Goal: Task Accomplishment & Management: Use online tool/utility

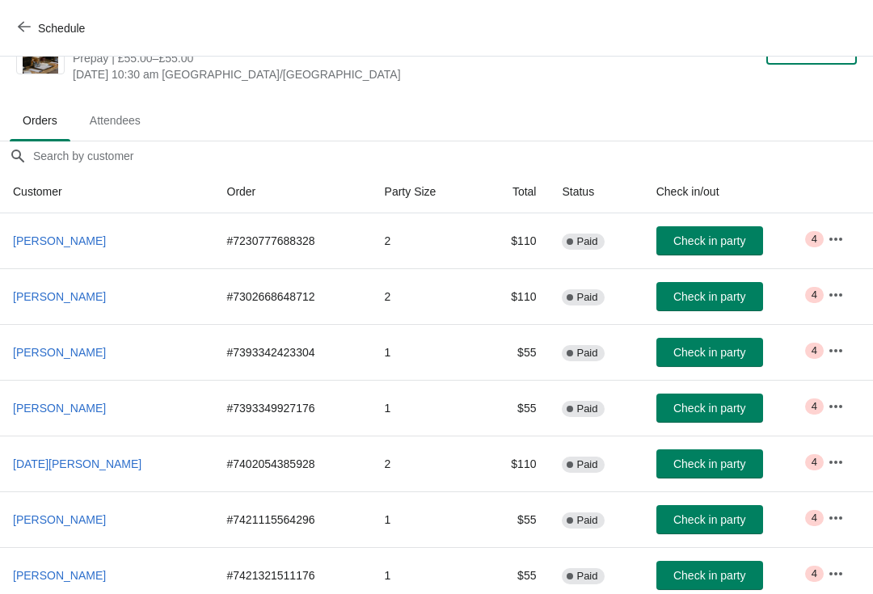
scroll to position [52, 0]
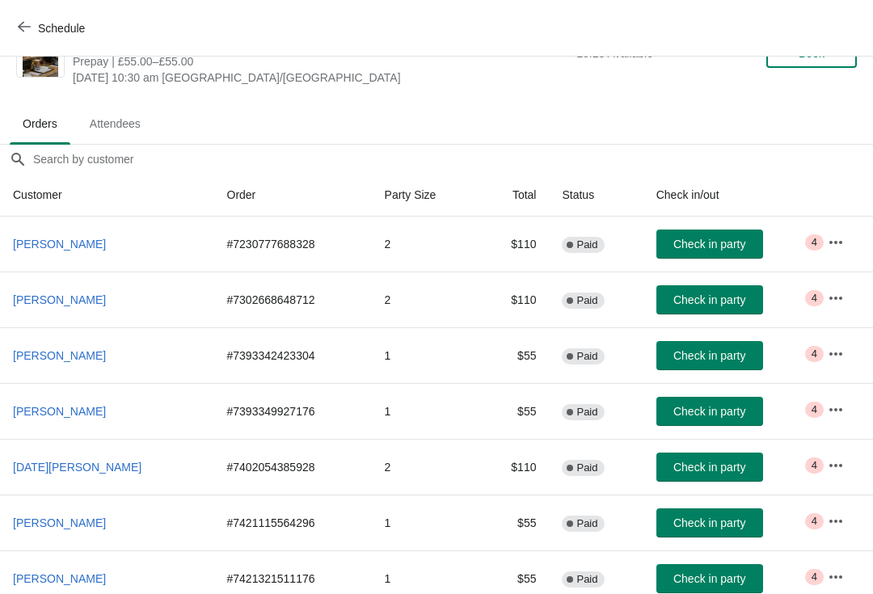
click at [131, 128] on span "Attendees" at bounding box center [115, 123] width 77 height 29
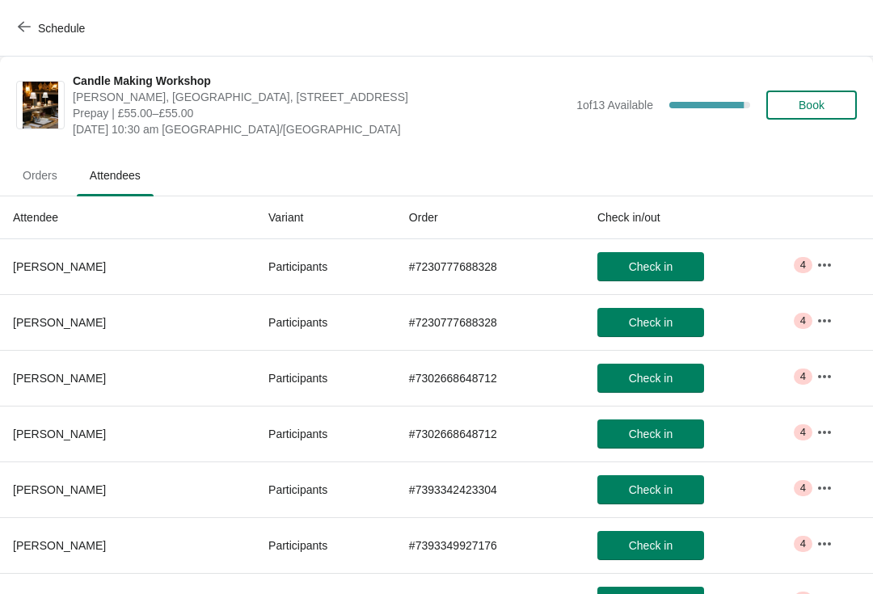
scroll to position [0, 0]
click at [47, 185] on span "Orders" at bounding box center [40, 175] width 61 height 29
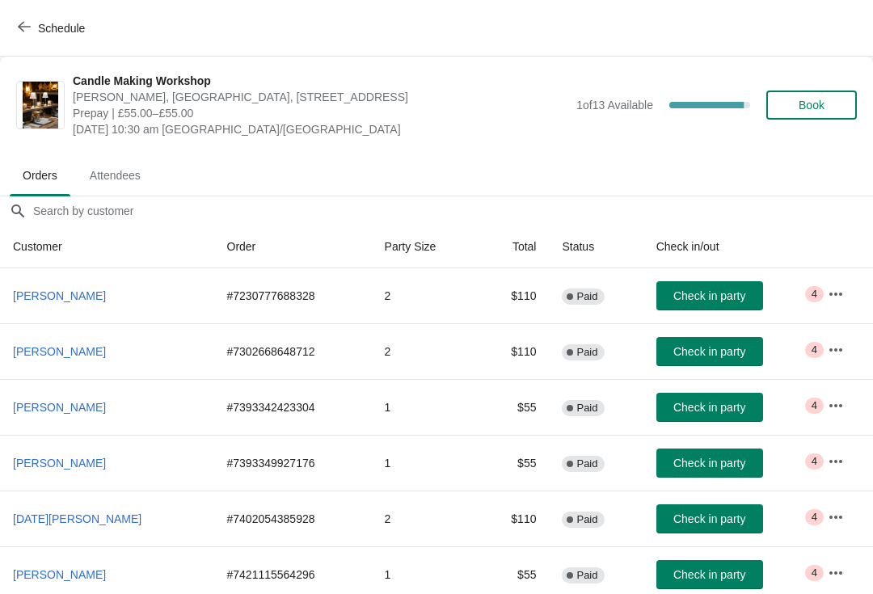
click at [116, 169] on span "Attendees" at bounding box center [115, 175] width 77 height 29
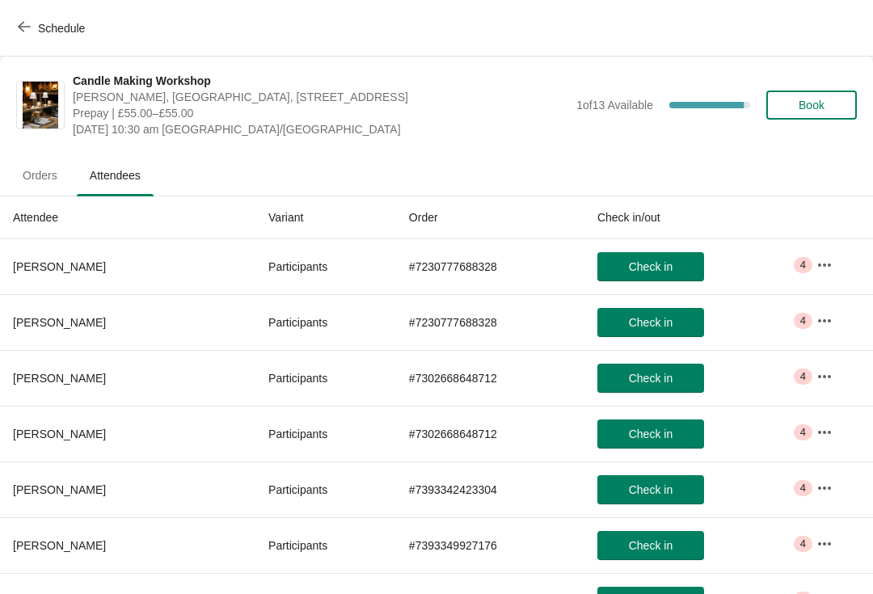
click at [837, 263] on button "button" at bounding box center [824, 265] width 29 height 29
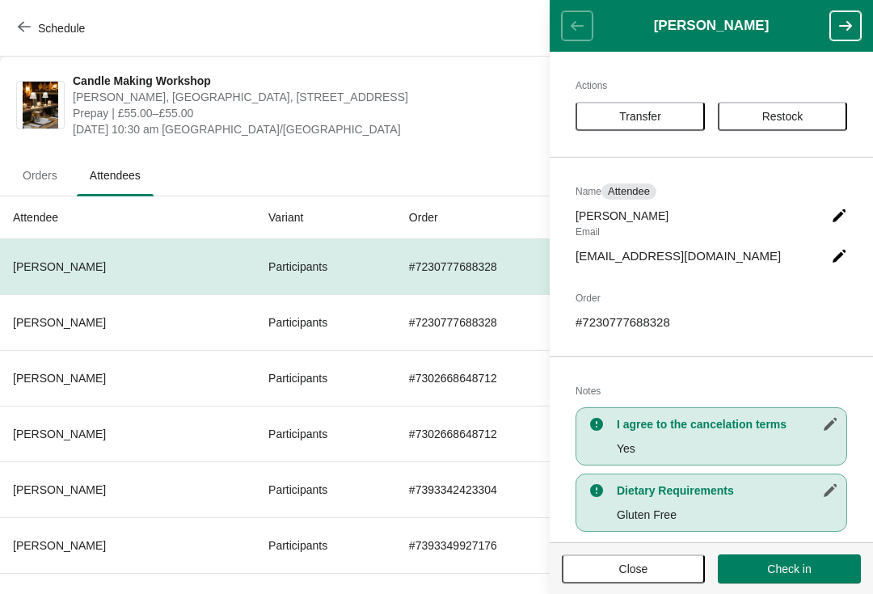
click at [845, 31] on icon "button" at bounding box center [845, 26] width 16 height 16
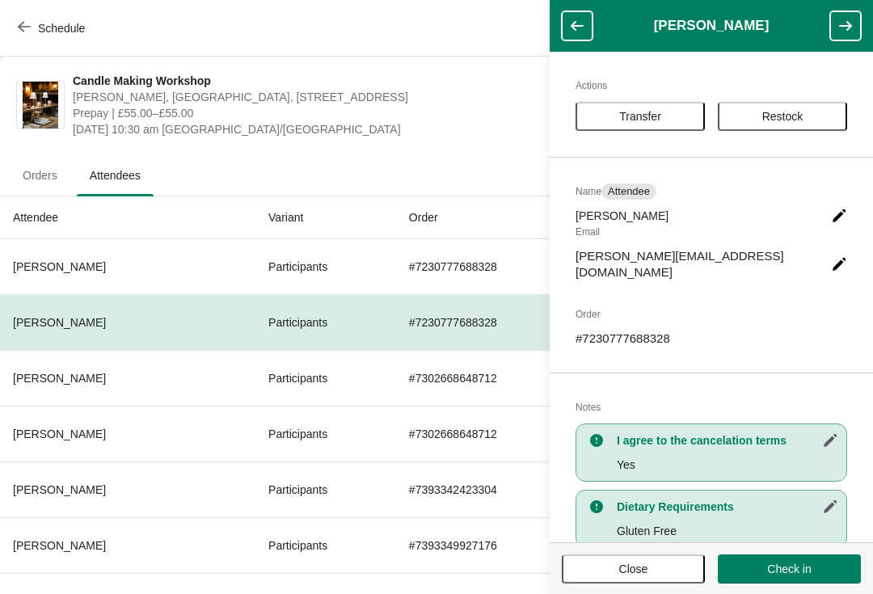
click at [573, 26] on icon "button" at bounding box center [577, 26] width 13 height 10
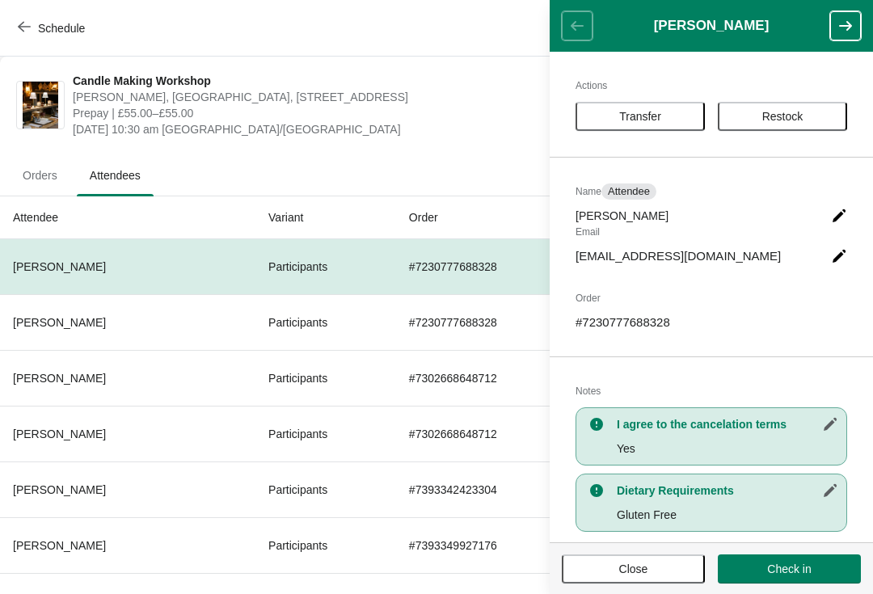
click at [422, 53] on div "Schedule" at bounding box center [436, 28] width 873 height 57
click at [650, 568] on span "Close" at bounding box center [633, 569] width 114 height 13
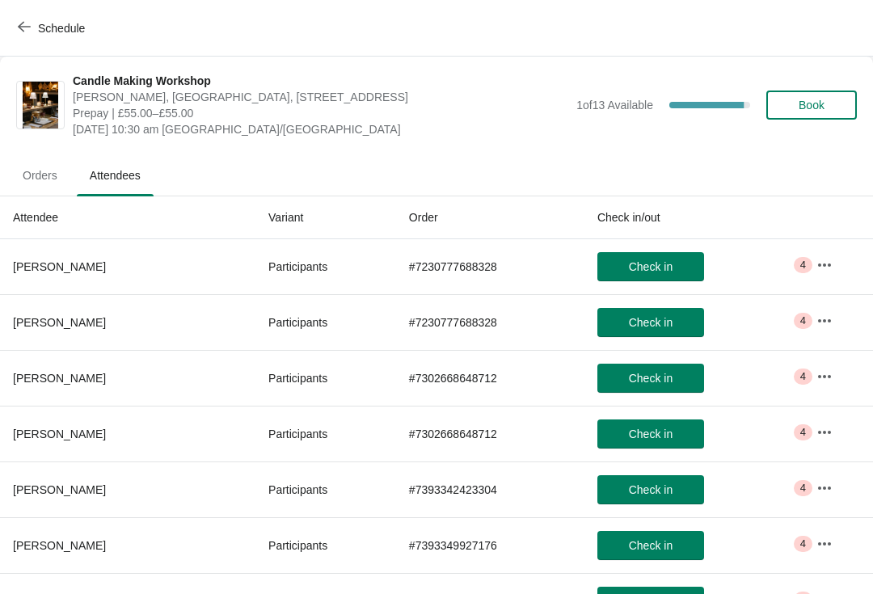
click at [36, 181] on span "Orders" at bounding box center [40, 175] width 61 height 29
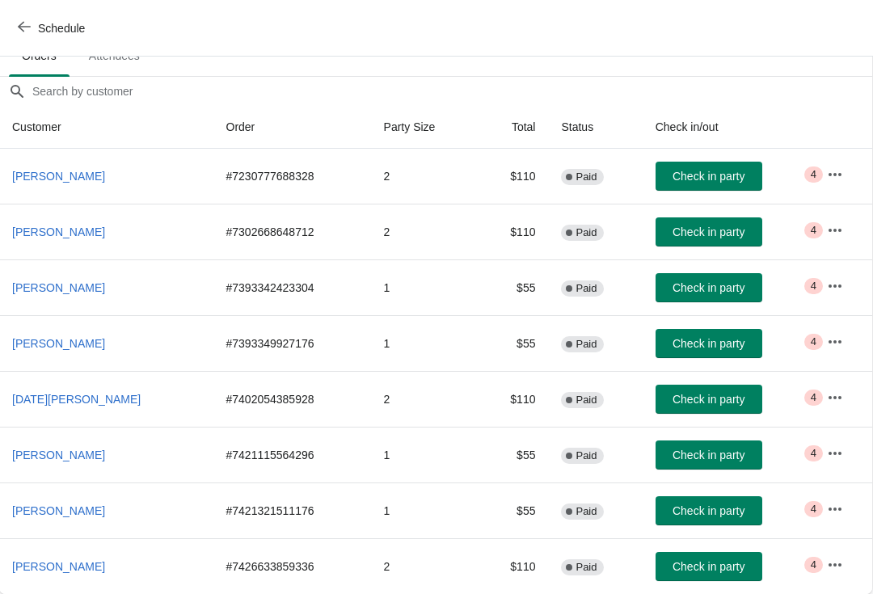
scroll to position [120, 1]
click at [717, 235] on span "Check in party" at bounding box center [708, 231] width 72 height 13
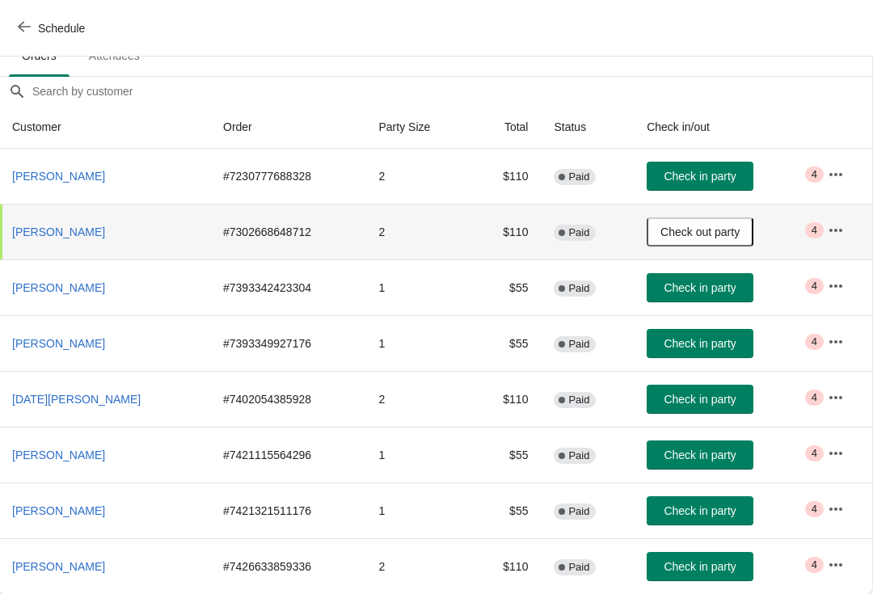
click at [832, 233] on icon "button" at bounding box center [836, 230] width 16 height 16
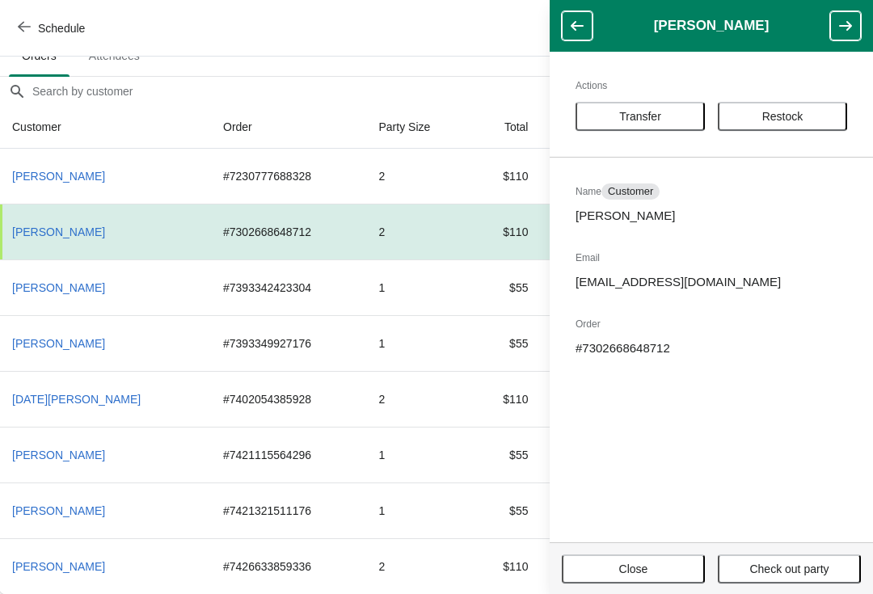
click at [578, 37] on button "button" at bounding box center [577, 25] width 31 height 29
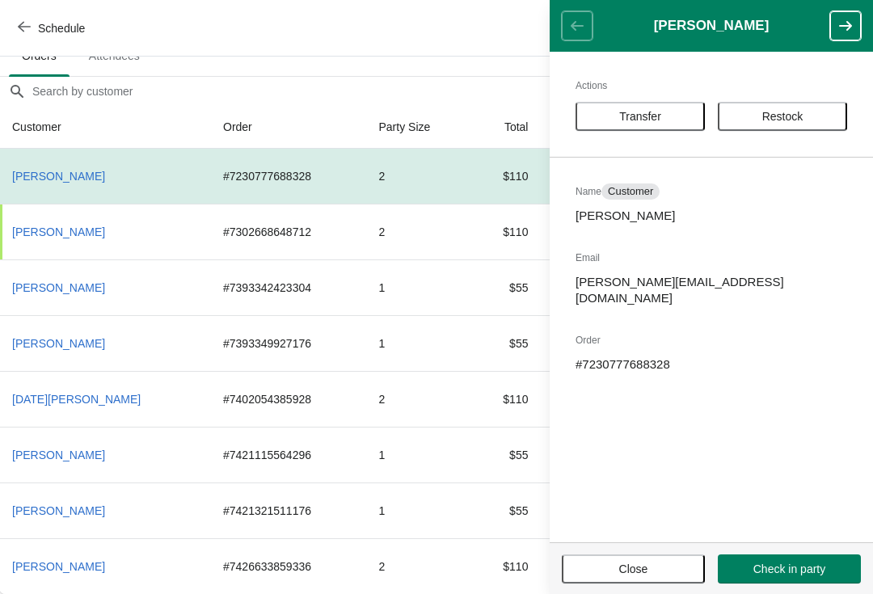
click at [576, 36] on header "[PERSON_NAME]" at bounding box center [711, 26] width 323 height 52
click at [574, 31] on header "[PERSON_NAME]" at bounding box center [711, 26] width 323 height 52
click at [498, 59] on ul "Orders Attendees" at bounding box center [436, 55] width 860 height 42
click at [833, 48] on header "[PERSON_NAME]" at bounding box center [711, 26] width 323 height 52
click at [851, 35] on button "button" at bounding box center [845, 25] width 31 height 29
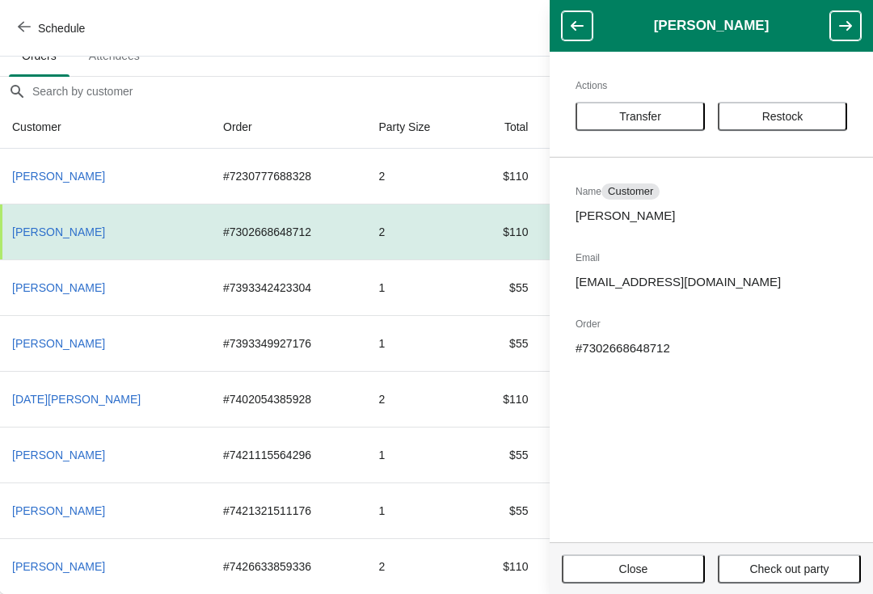
click at [841, 27] on icon "button" at bounding box center [845, 26] width 16 height 16
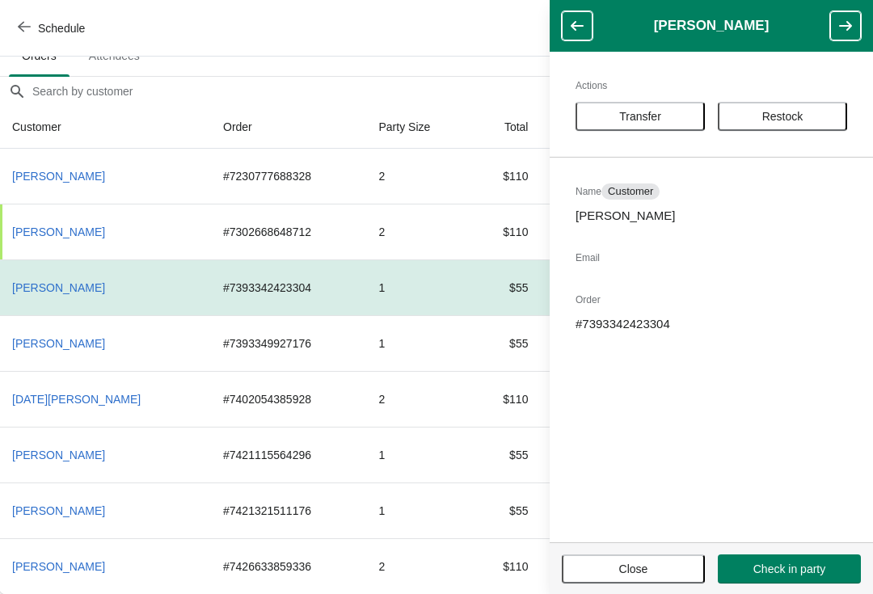
click at [845, 32] on icon "button" at bounding box center [845, 26] width 16 height 16
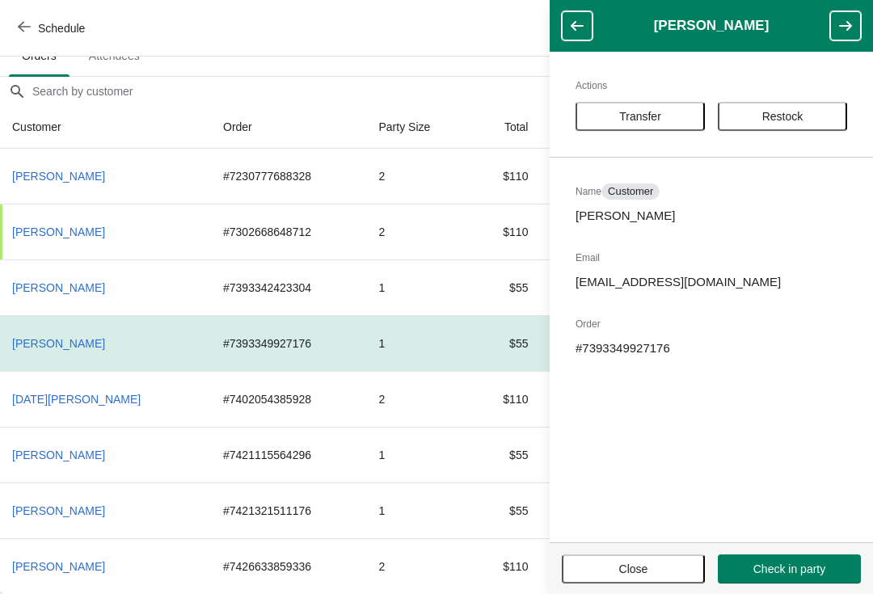
click at [846, 33] on icon "button" at bounding box center [845, 26] width 16 height 16
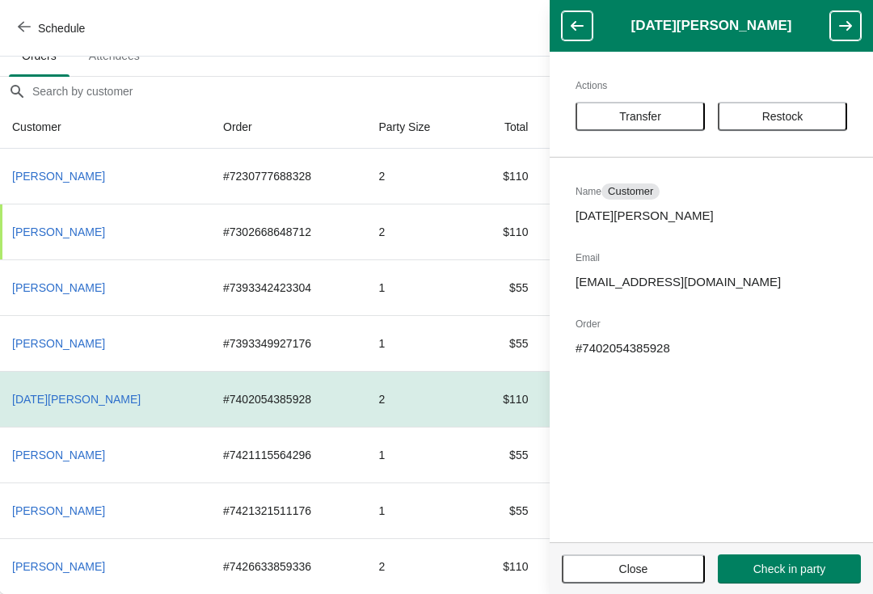
click at [849, 30] on icon "button" at bounding box center [845, 26] width 16 height 16
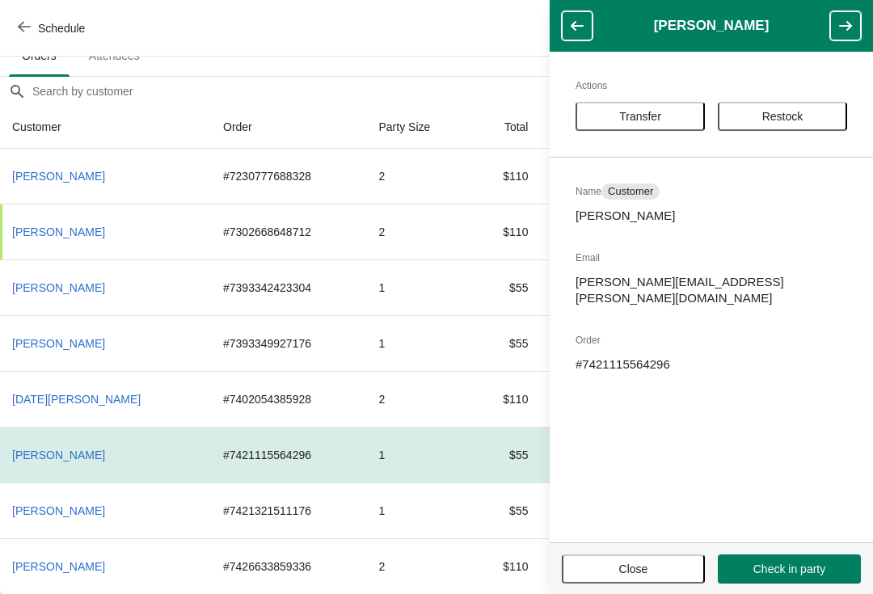
click at [846, 33] on icon "button" at bounding box center [845, 26] width 16 height 16
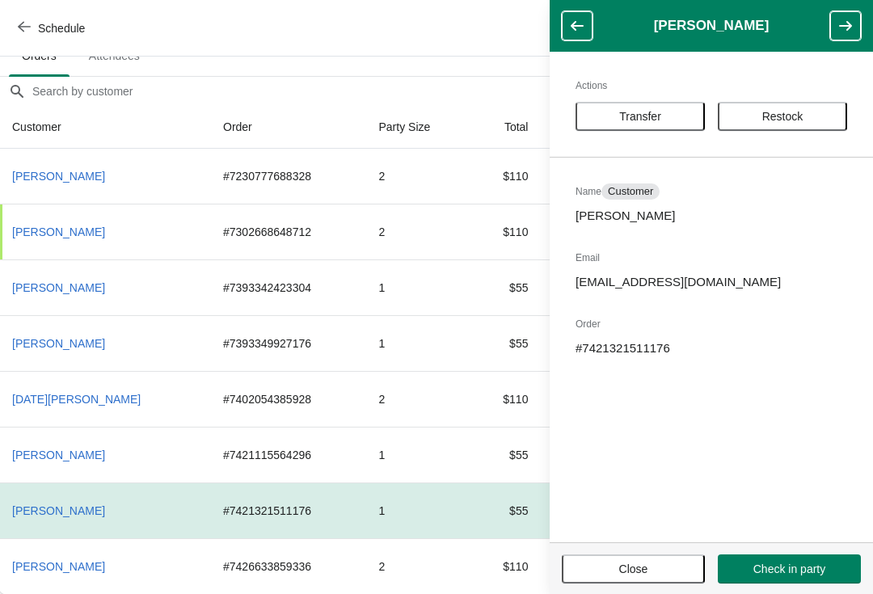
click at [857, 29] on button "button" at bounding box center [845, 25] width 31 height 29
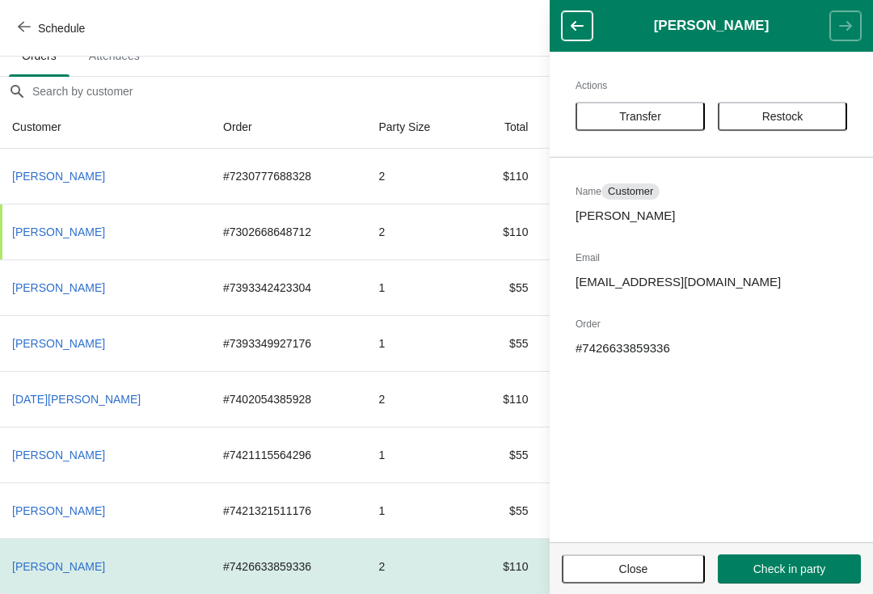
click at [862, 27] on header "[PERSON_NAME]" at bounding box center [711, 26] width 323 height 52
click at [863, 29] on header "[PERSON_NAME]" at bounding box center [711, 26] width 323 height 52
click at [640, 579] on button "Close" at bounding box center [633, 568] width 143 height 29
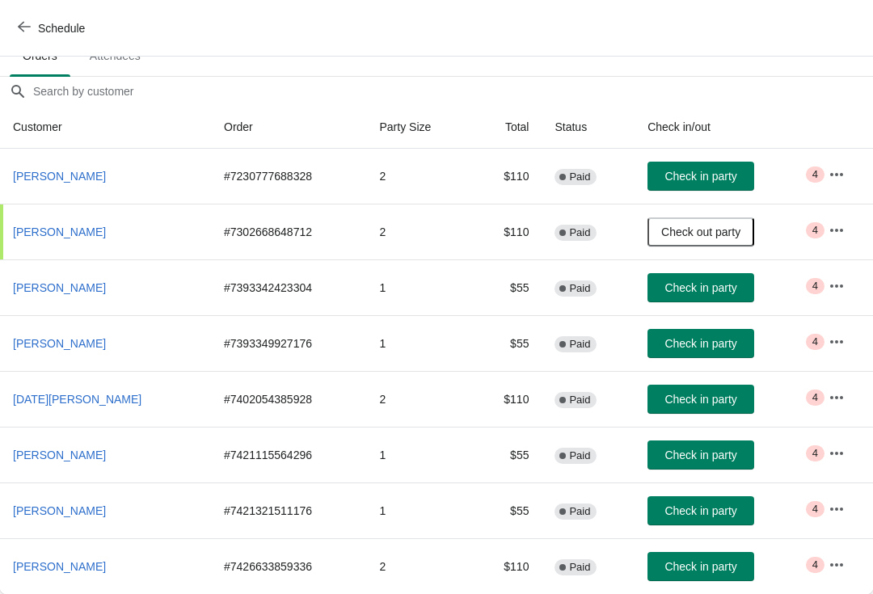
scroll to position [120, 0]
click at [696, 508] on span "Check in party" at bounding box center [700, 510] width 72 height 13
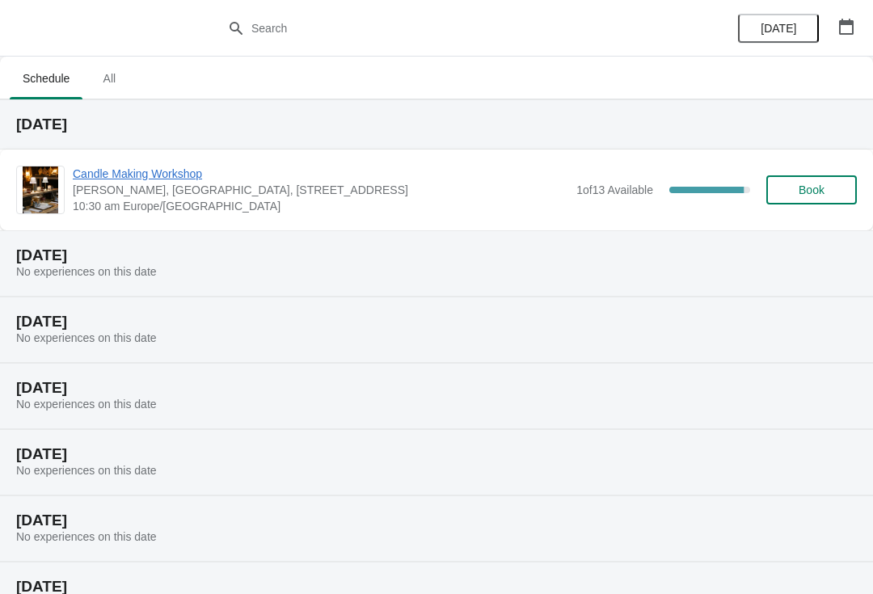
click at [491, 209] on span "10:30 am Europe/London" at bounding box center [320, 206] width 495 height 16
click at [147, 173] on span "Candle Making Workshop" at bounding box center [320, 174] width 495 height 16
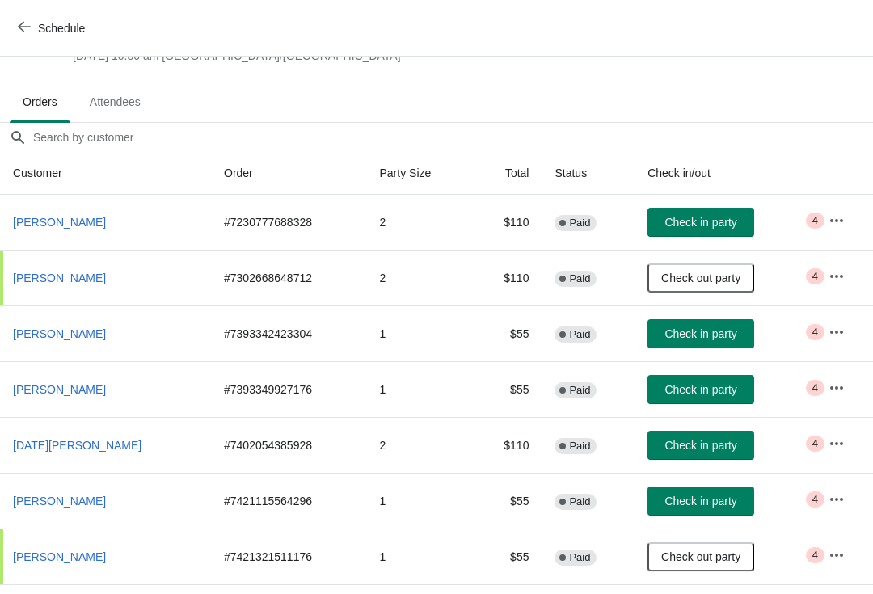
scroll to position [72, 0]
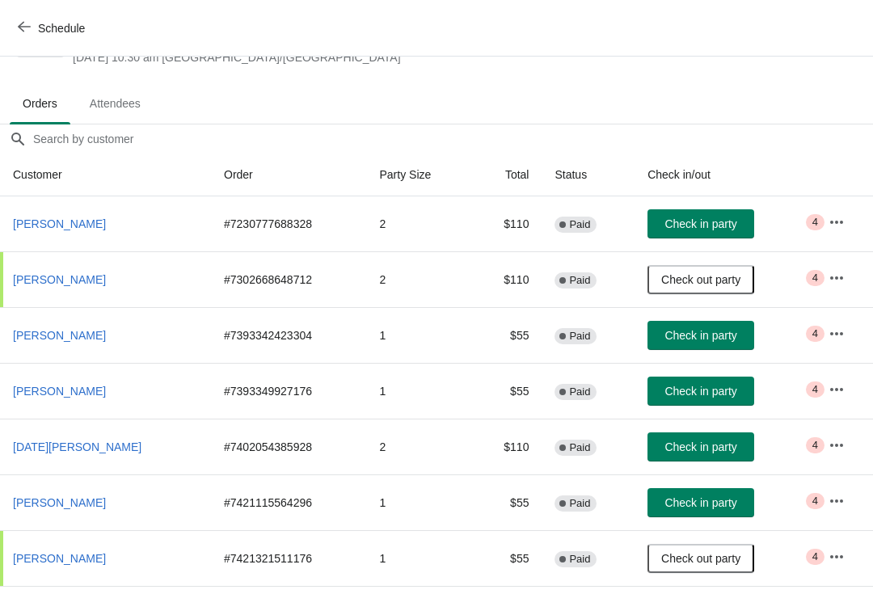
click at [127, 103] on span "Attendees" at bounding box center [115, 103] width 77 height 29
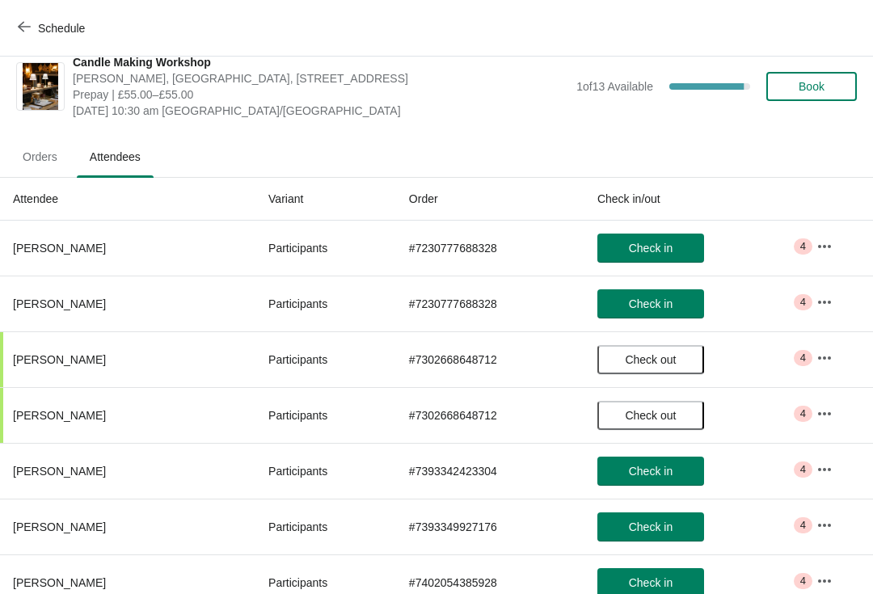
scroll to position [18, 0]
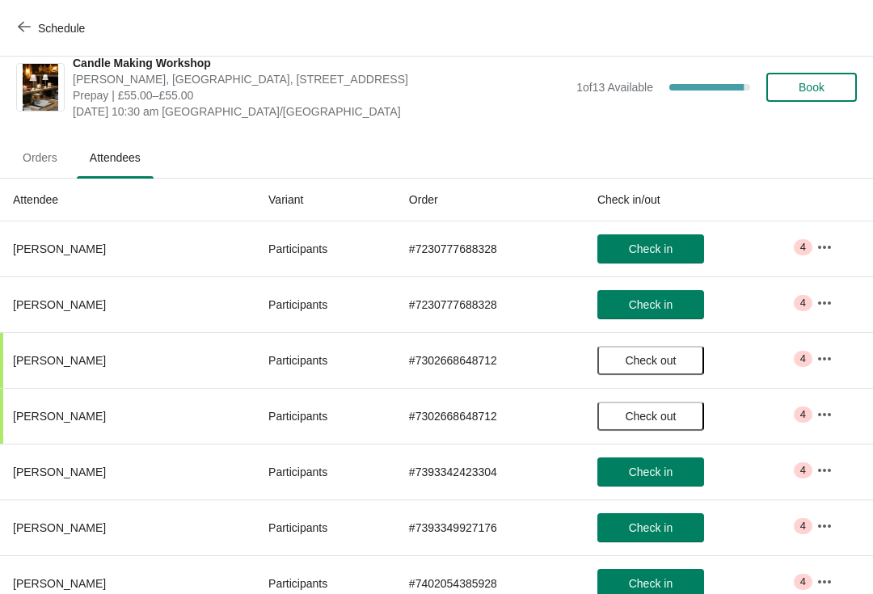
click at [33, 161] on span "Orders" at bounding box center [40, 157] width 61 height 29
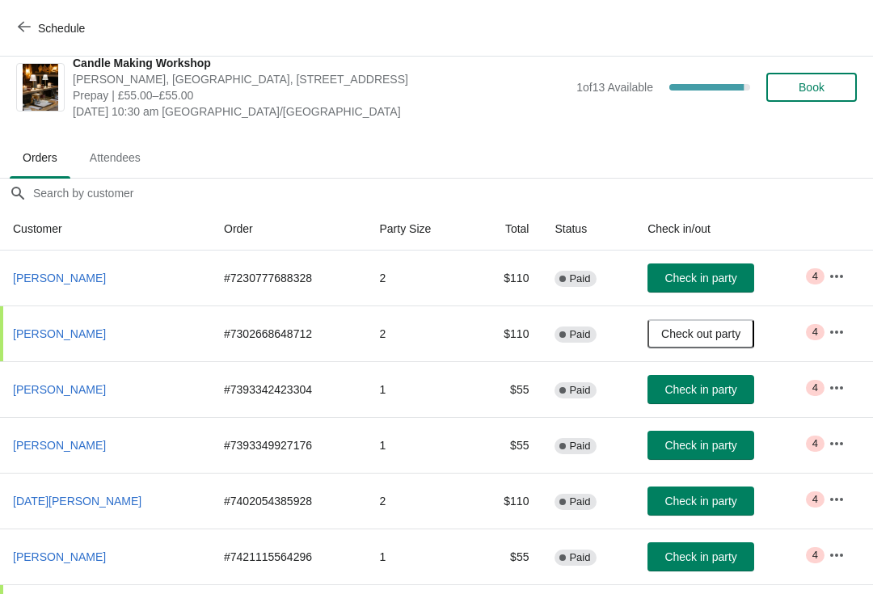
click at [119, 145] on span "Attendees" at bounding box center [115, 157] width 77 height 29
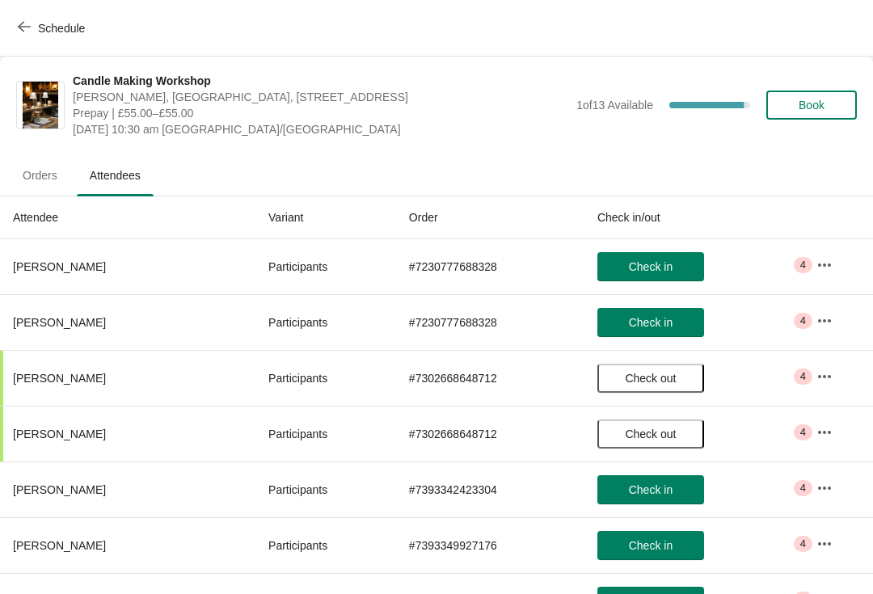
scroll to position [0, 0]
click at [42, 164] on span "Orders" at bounding box center [40, 175] width 61 height 29
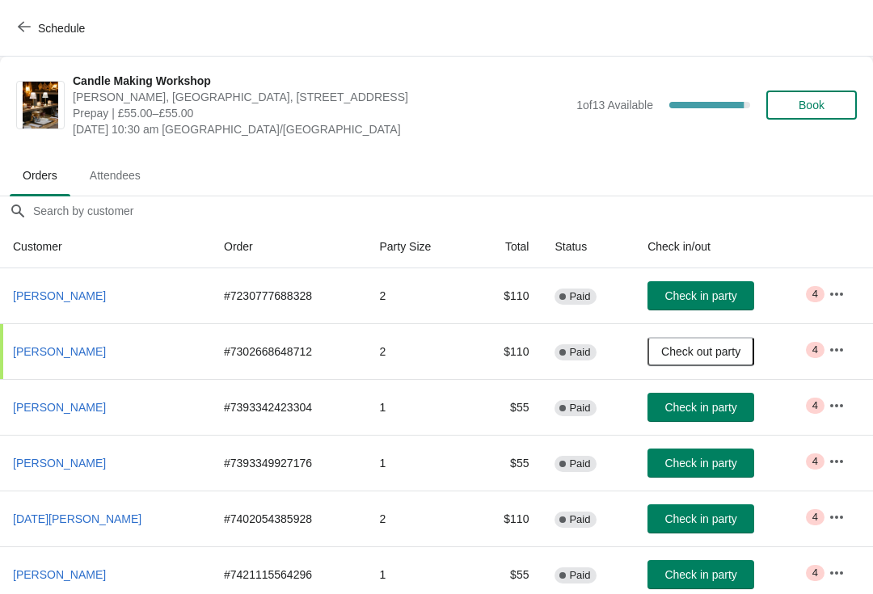
click at [126, 175] on span "Attendees" at bounding box center [115, 175] width 77 height 29
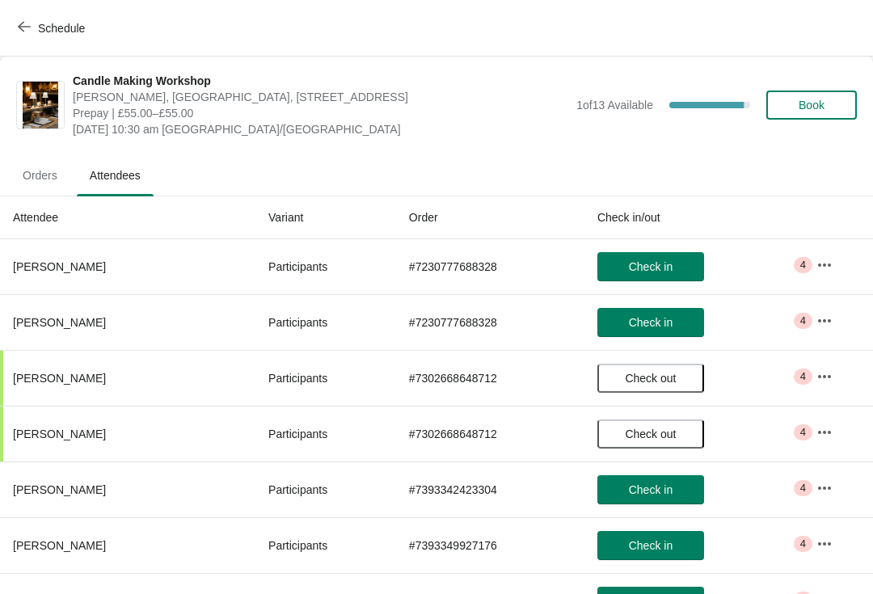
click at [36, 177] on span "Orders" at bounding box center [40, 175] width 61 height 29
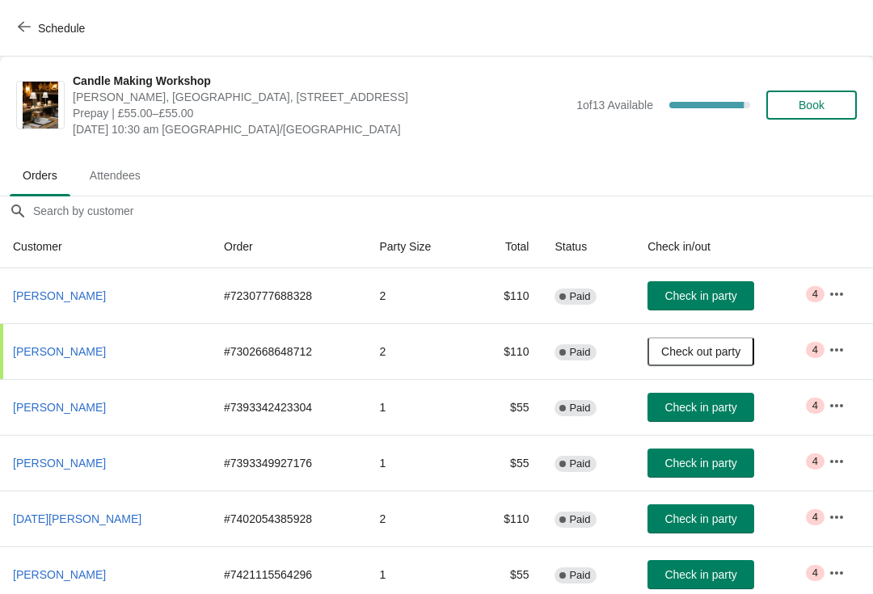
click at [110, 175] on span "Attendees" at bounding box center [115, 175] width 77 height 29
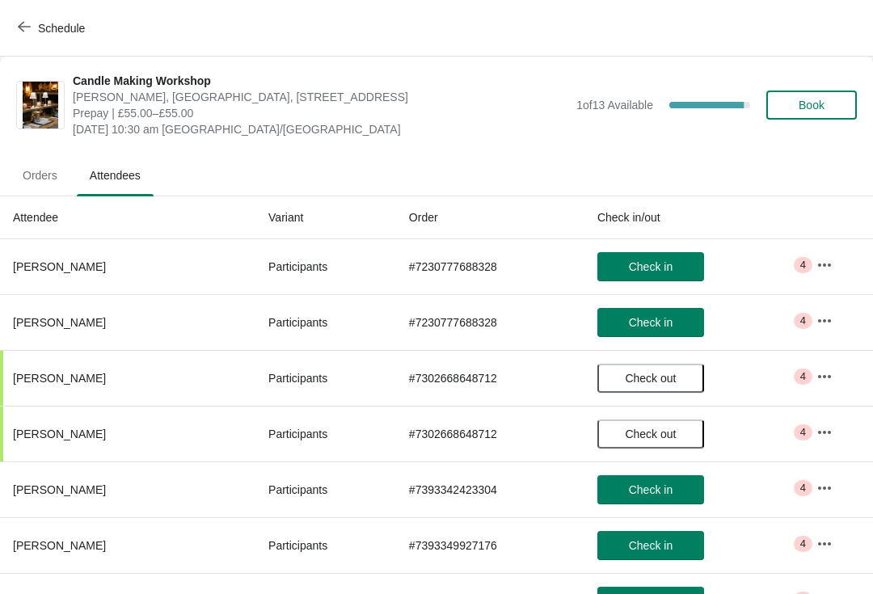
click at [42, 192] on button "Orders" at bounding box center [39, 175] width 67 height 42
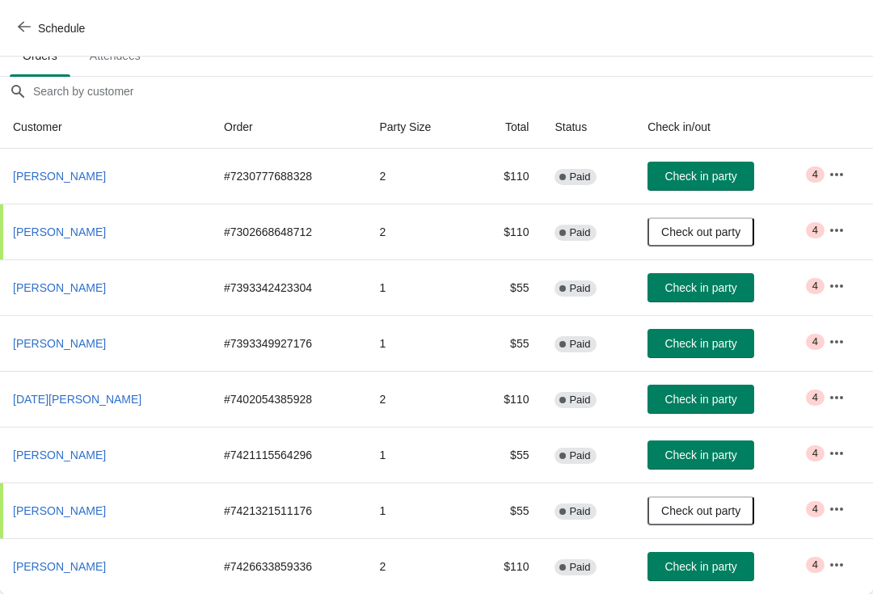
scroll to position [120, 0]
click at [74, 187] on button "[PERSON_NAME]" at bounding box center [59, 176] width 106 height 29
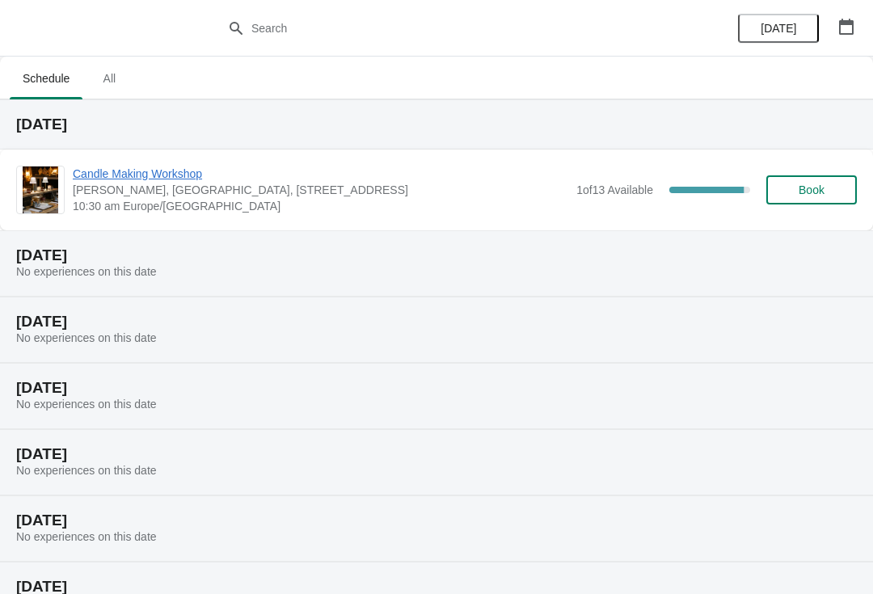
click at [191, 172] on span "Candle Making Workshop" at bounding box center [320, 174] width 495 height 16
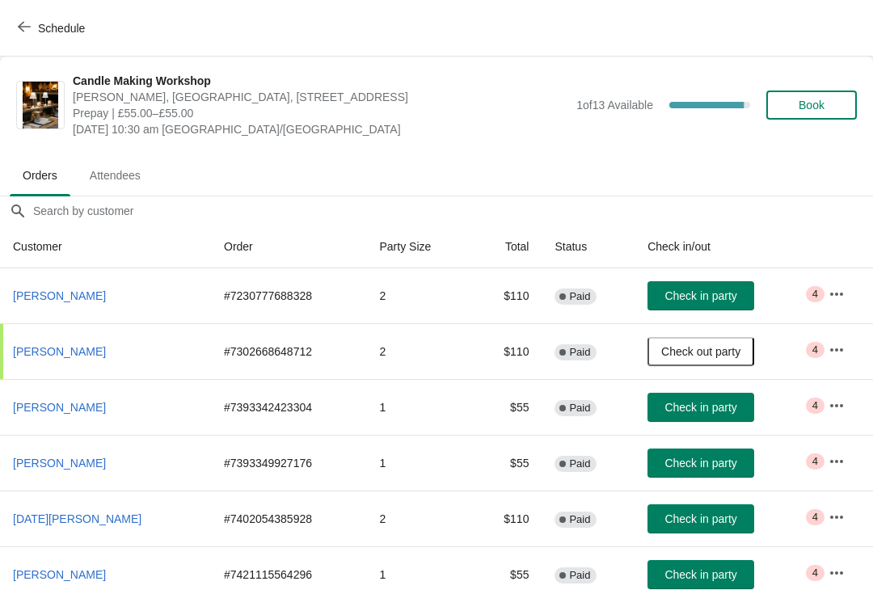
click at [463, 282] on td "2" at bounding box center [419, 295] width 106 height 55
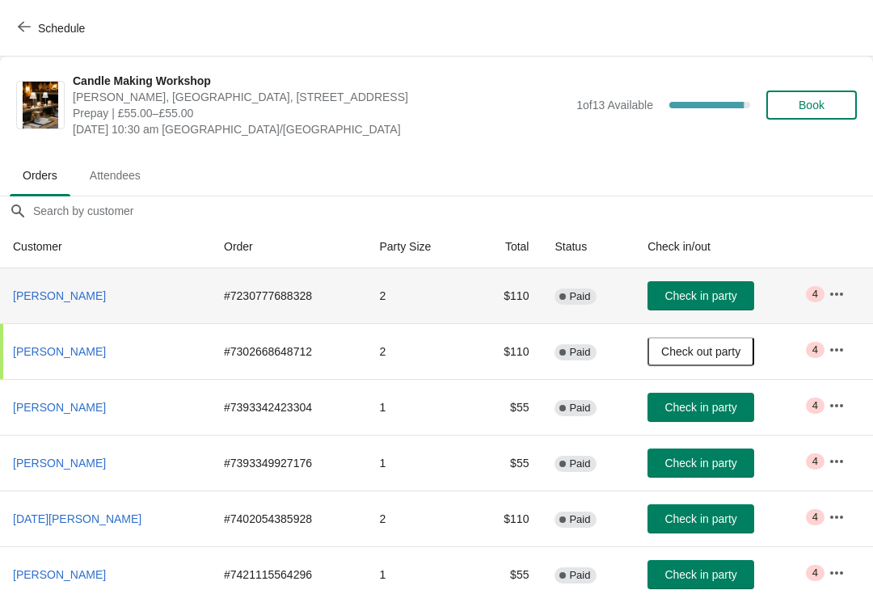
click at [843, 292] on icon "button" at bounding box center [836, 294] width 16 height 16
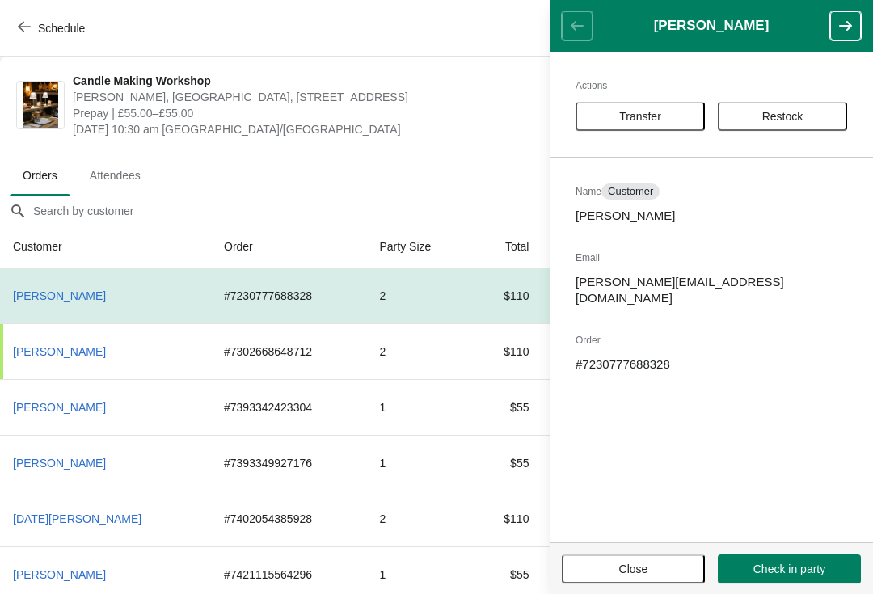
click at [659, 561] on button "Close" at bounding box center [633, 568] width 143 height 29
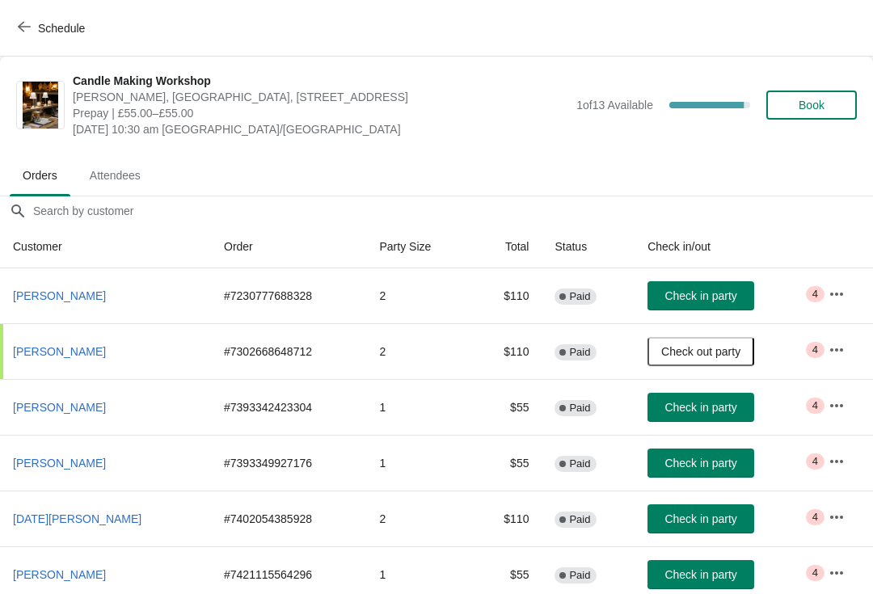
click at [844, 297] on icon "button" at bounding box center [836, 294] width 16 height 16
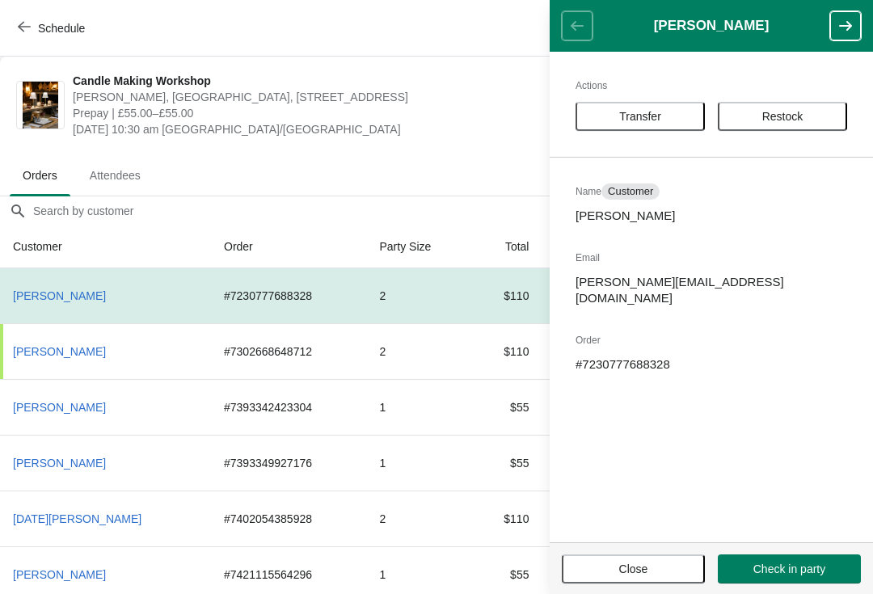
click at [655, 579] on button "Close" at bounding box center [633, 568] width 143 height 29
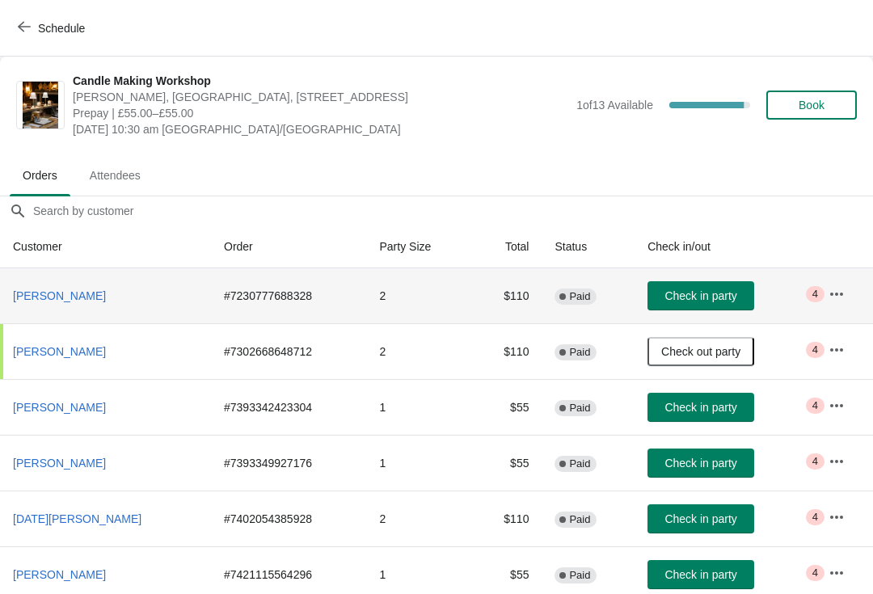
click at [467, 306] on td "2" at bounding box center [419, 295] width 106 height 55
click at [483, 286] on td "$110" at bounding box center [507, 295] width 70 height 55
click at [593, 306] on td "Complete Paid" at bounding box center [588, 295] width 93 height 55
click at [845, 296] on button "button" at bounding box center [836, 294] width 29 height 29
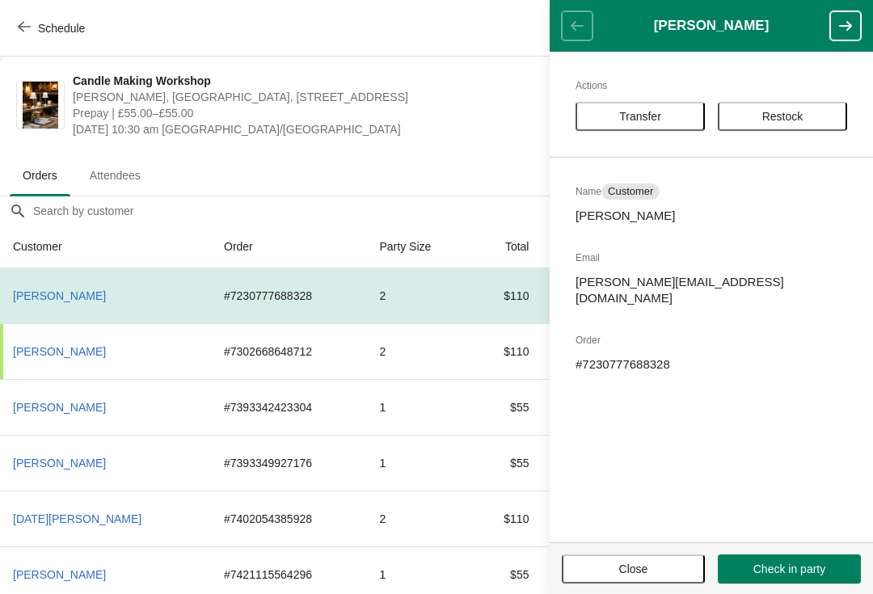
click at [491, 108] on span "Prepay | £55.00–£55.00" at bounding box center [320, 113] width 495 height 16
click at [508, 92] on span "[PERSON_NAME], [GEOGRAPHIC_DATA], [STREET_ADDRESS]" at bounding box center [320, 97] width 495 height 16
click at [646, 567] on span "Close" at bounding box center [633, 569] width 29 height 13
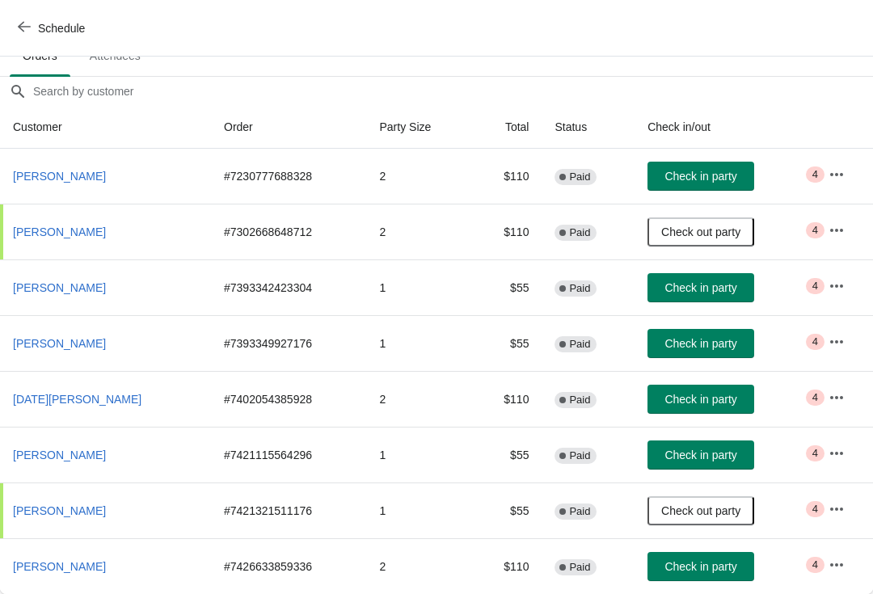
scroll to position [120, 0]
click at [698, 454] on span "Check in party" at bounding box center [700, 455] width 72 height 13
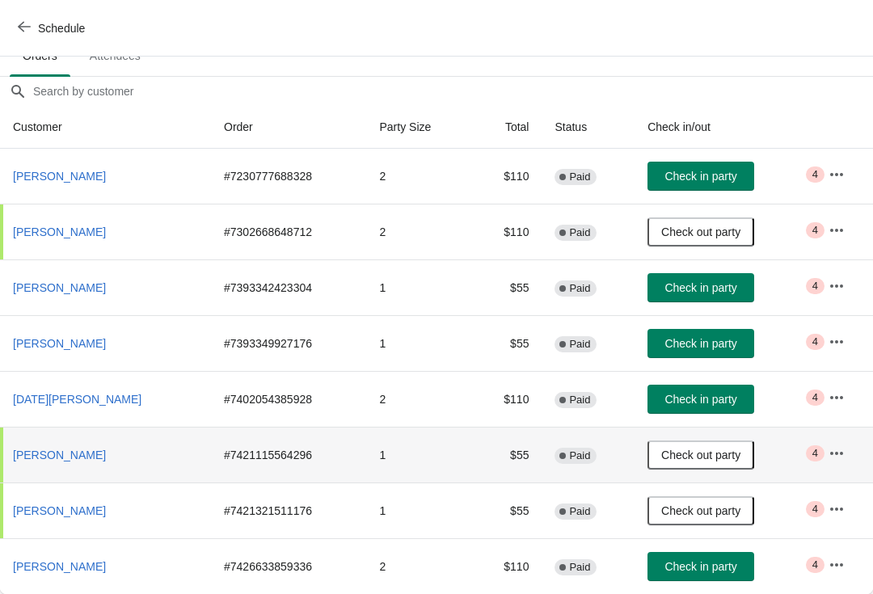
click at [48, 171] on span "[PERSON_NAME]" at bounding box center [59, 176] width 93 height 13
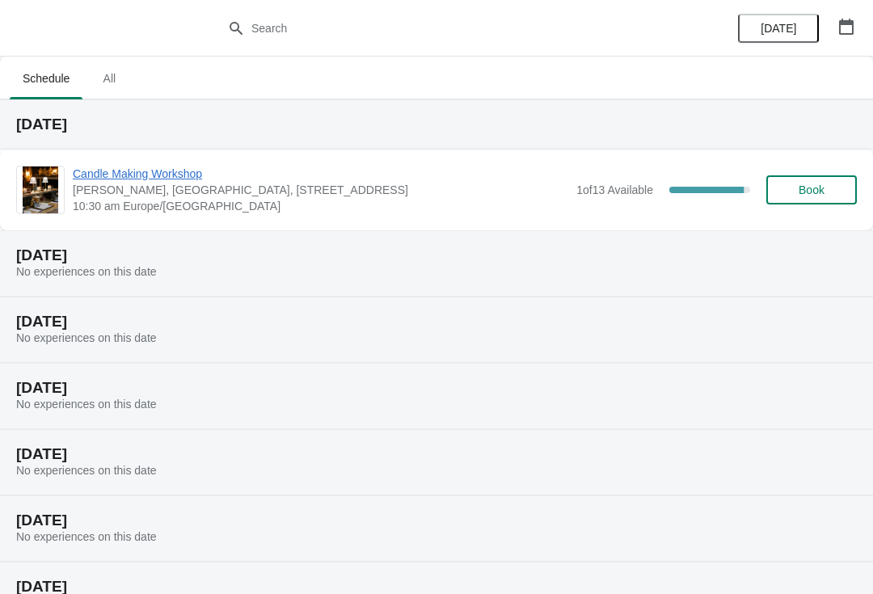
click at [145, 178] on span "Candle Making Workshop" at bounding box center [320, 174] width 495 height 16
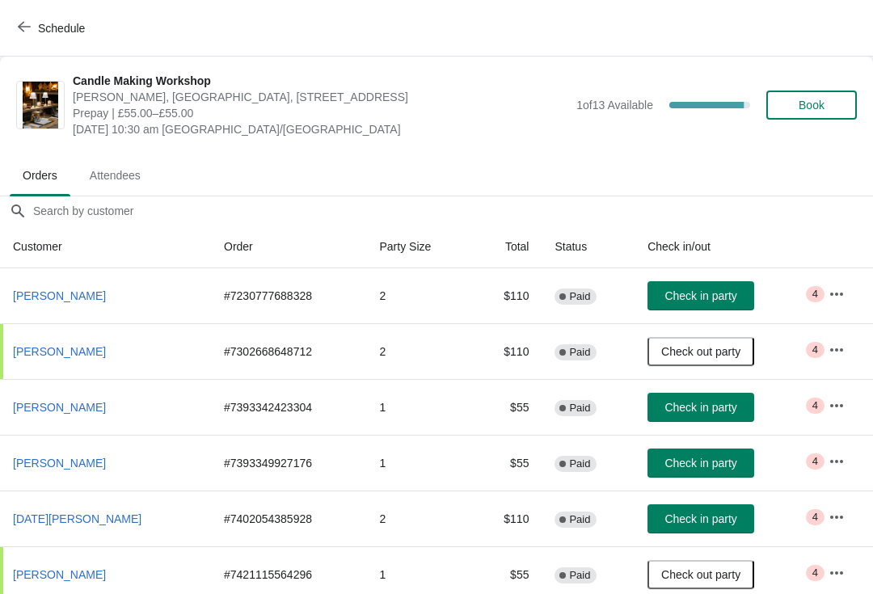
click at [139, 178] on span "Attendees" at bounding box center [115, 175] width 77 height 29
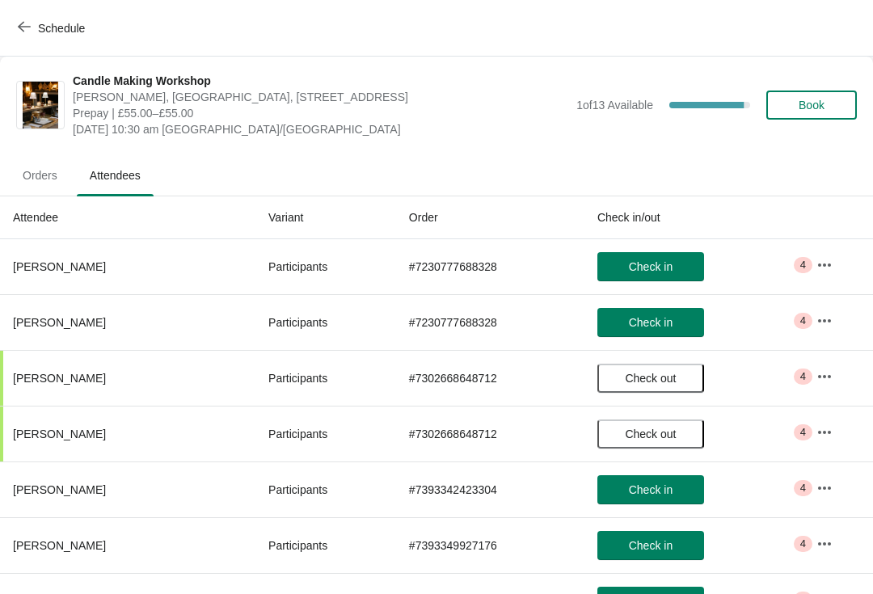
click at [837, 256] on button "button" at bounding box center [824, 265] width 29 height 29
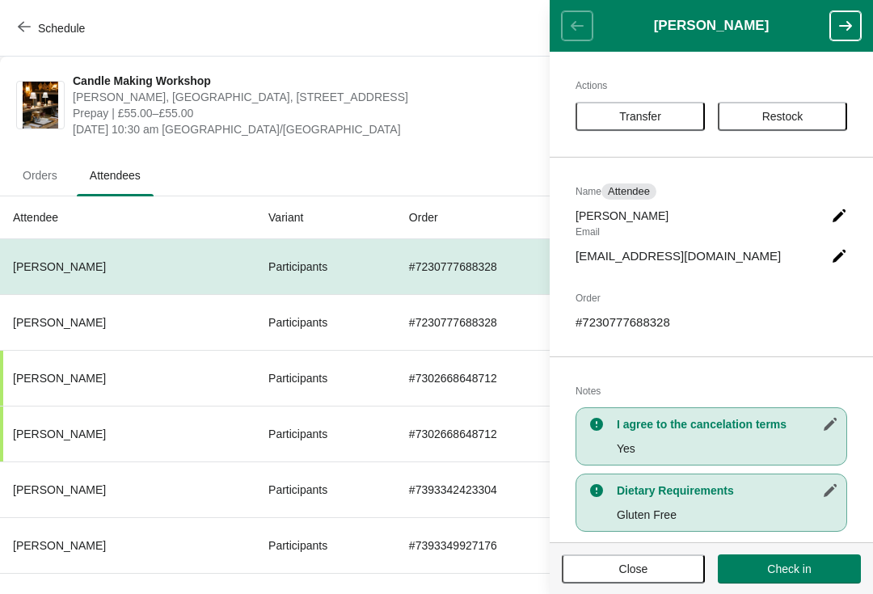
click at [491, 60] on div "Candle Making Workshop Laura Fisher, Scrapps Hill Farm, 550 Worting Road, Basin…" at bounding box center [436, 105] width 873 height 97
click at [619, 563] on span "Close" at bounding box center [633, 569] width 29 height 13
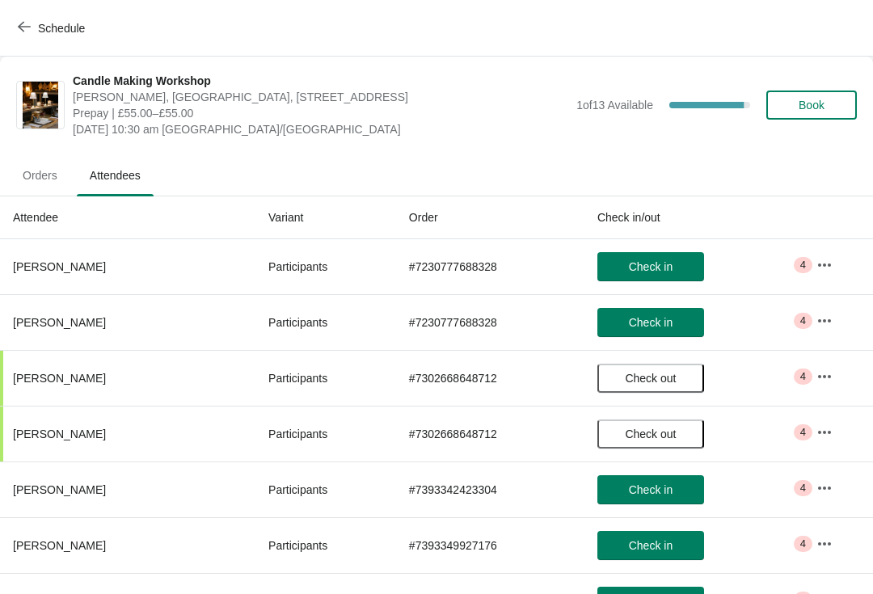
click at [50, 181] on span "Orders" at bounding box center [40, 175] width 61 height 29
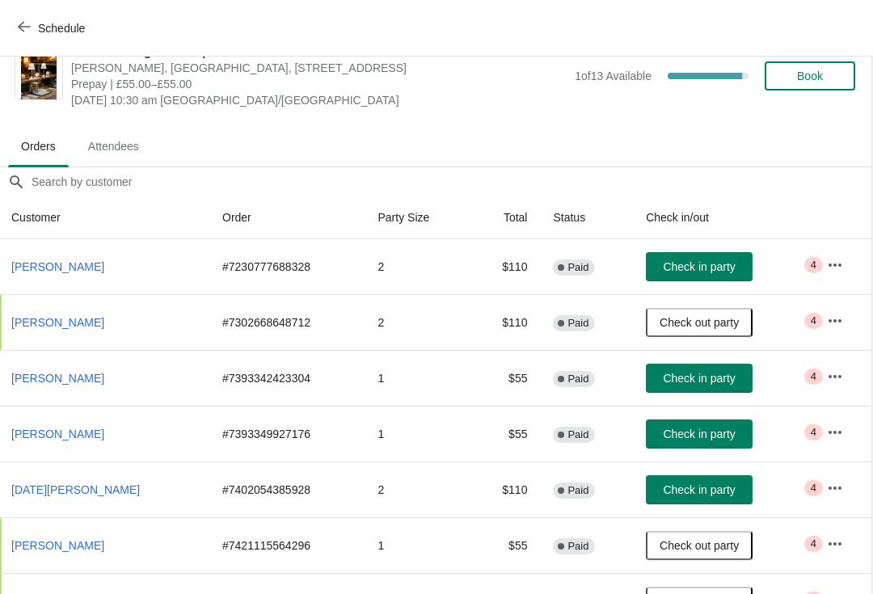
scroll to position [32, 1]
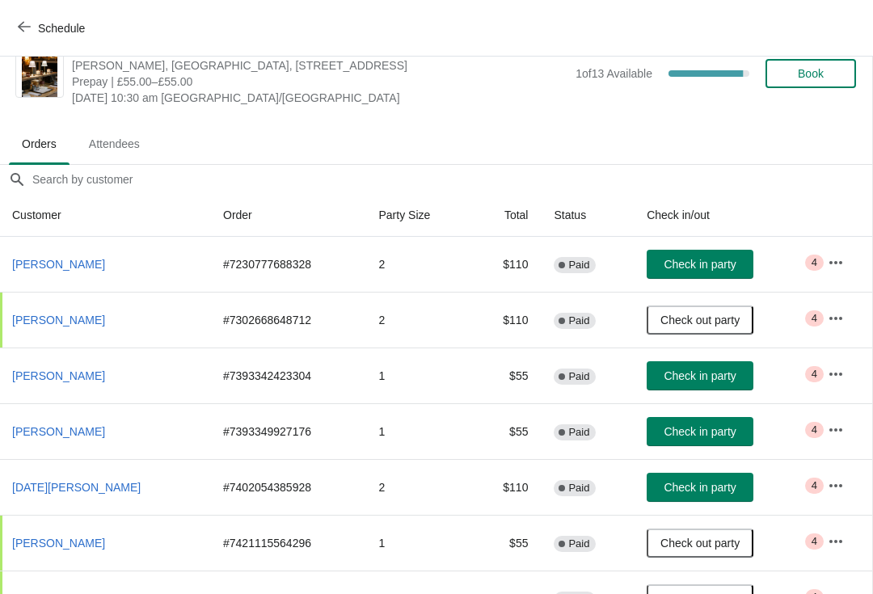
click at [124, 139] on span "Attendees" at bounding box center [114, 143] width 77 height 29
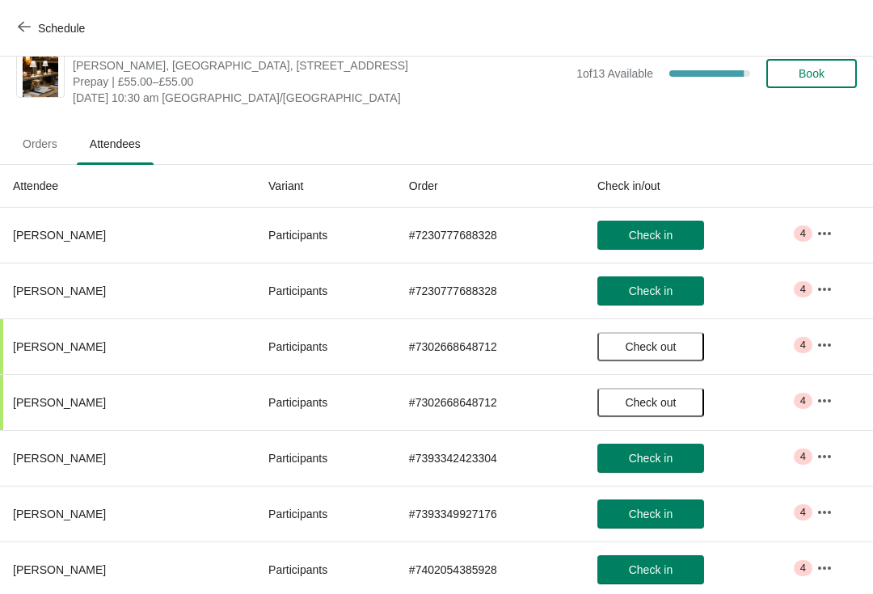
click at [44, 146] on span "Orders" at bounding box center [40, 143] width 61 height 29
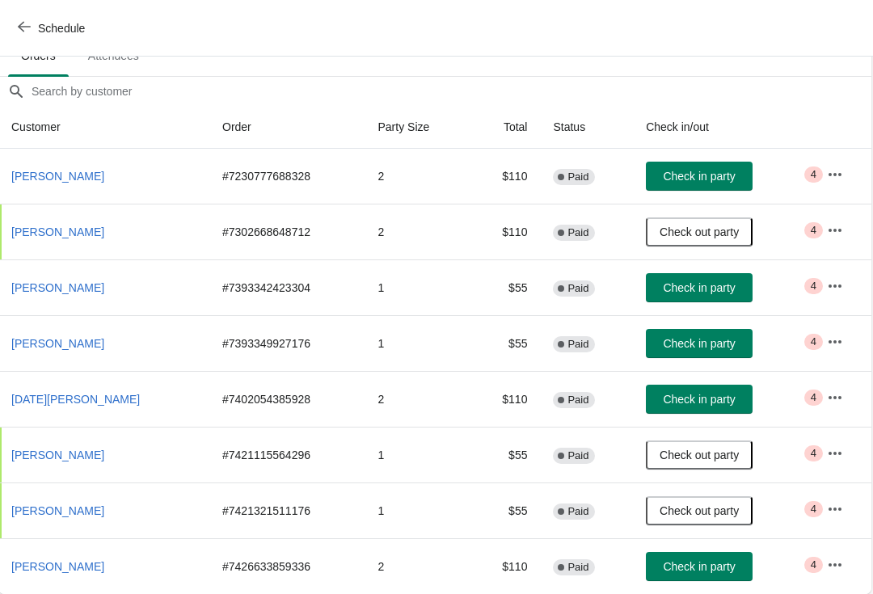
scroll to position [120, 1]
click at [685, 170] on span "Check in party" at bounding box center [700, 176] width 72 height 13
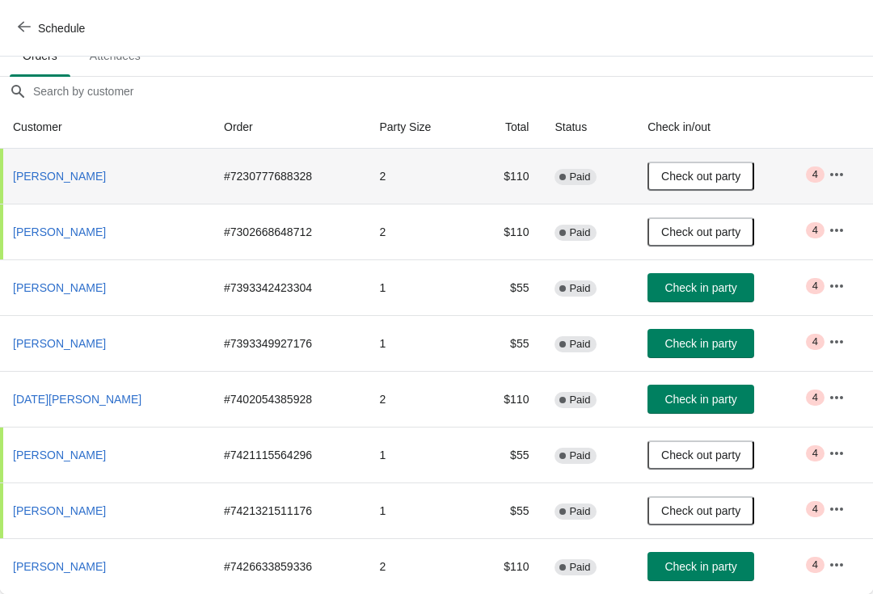
scroll to position [120, 0]
click at [129, 63] on span "Attendees" at bounding box center [115, 55] width 77 height 29
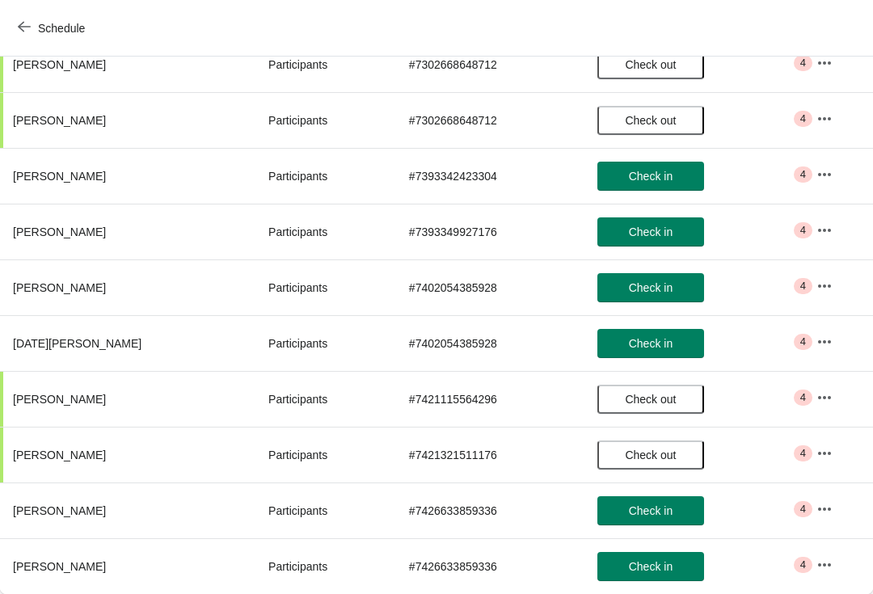
scroll to position [314, 0]
click at [650, 511] on span "Check in" at bounding box center [651, 510] width 44 height 13
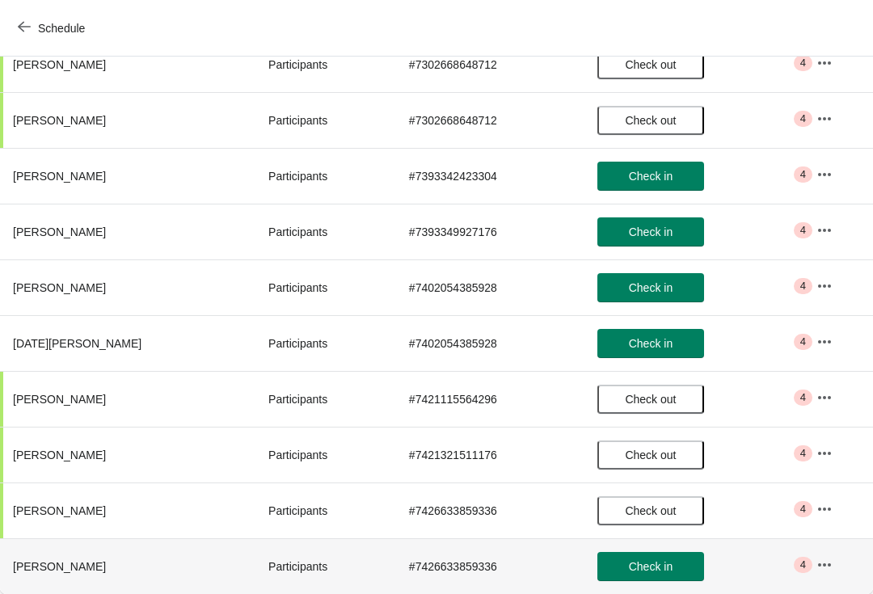
click at [652, 565] on span "Check in" at bounding box center [651, 566] width 44 height 13
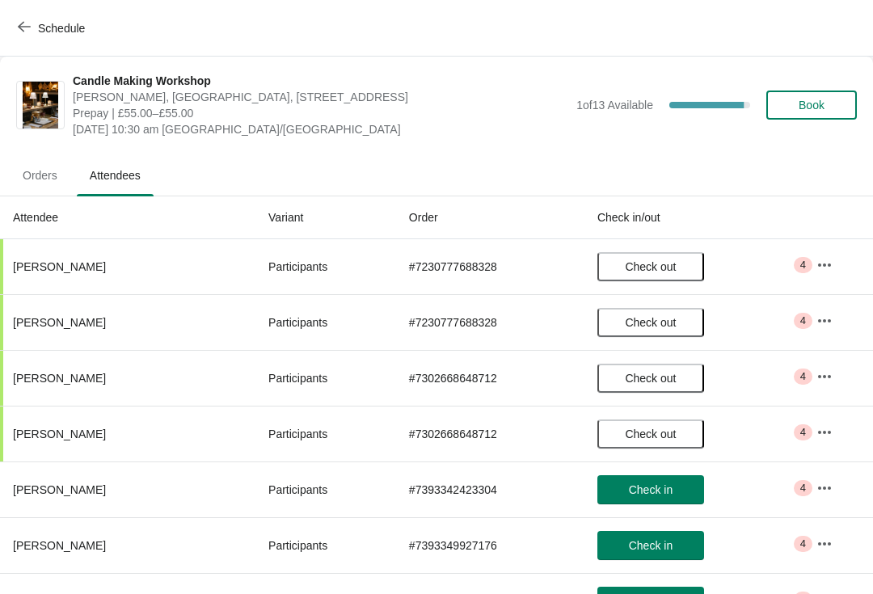
scroll to position [0, 0]
click at [40, 181] on span "Orders" at bounding box center [40, 175] width 61 height 29
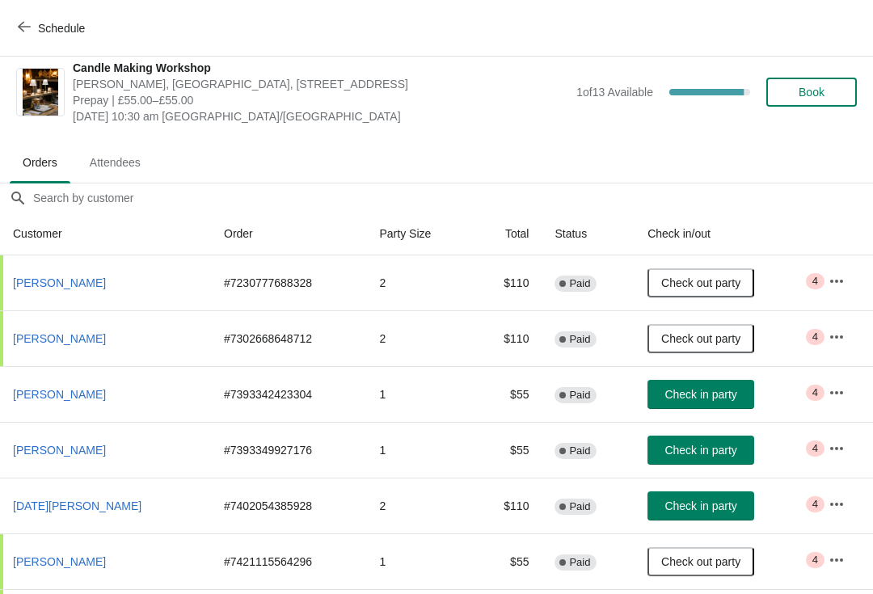
scroll to position [12, 0]
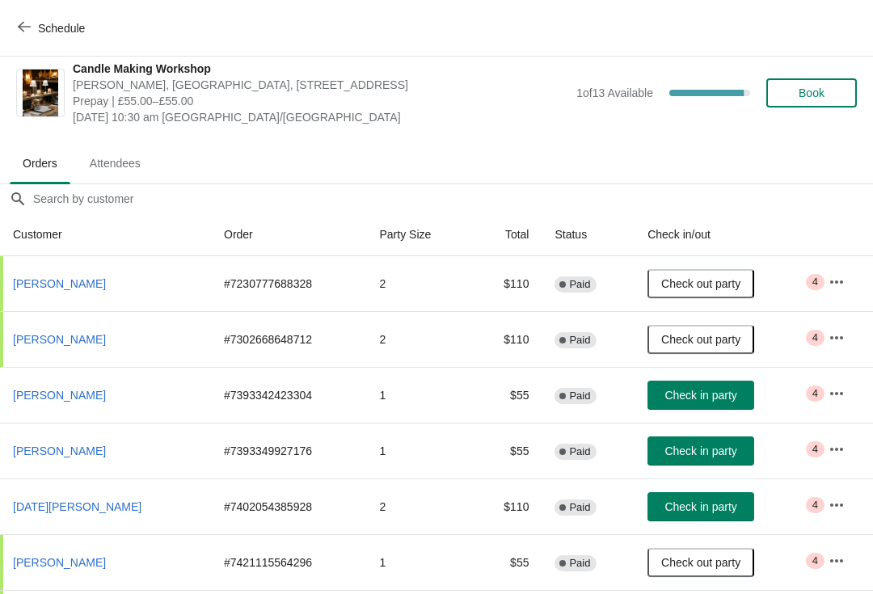
click at [124, 162] on span "Attendees" at bounding box center [115, 163] width 77 height 29
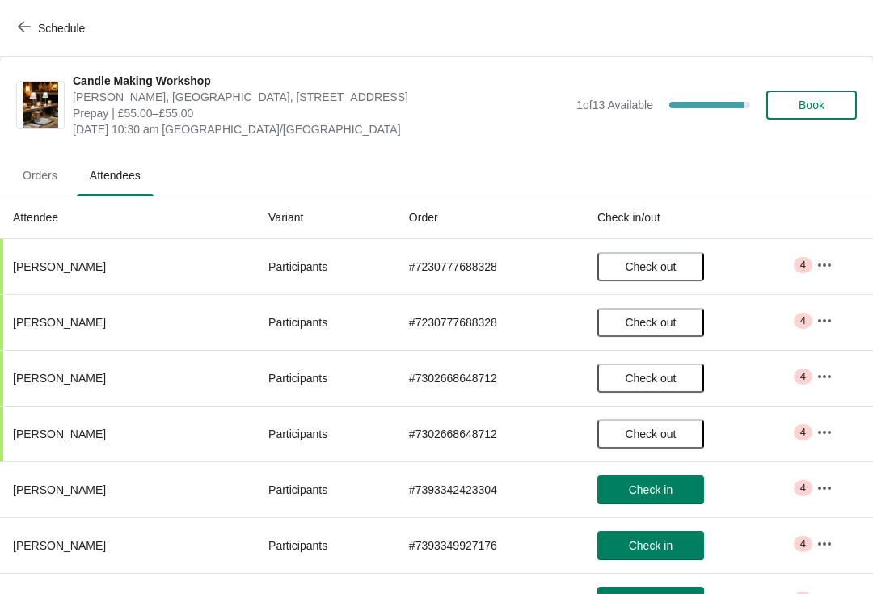
scroll to position [0, 0]
click at [36, 26] on span "Schedule" at bounding box center [53, 27] width 64 height 15
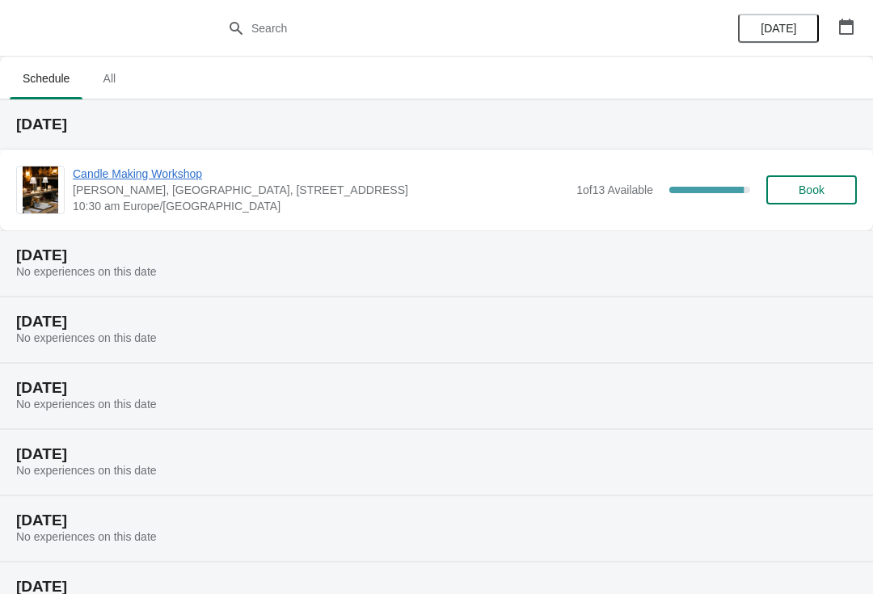
click at [142, 179] on span "Candle Making Workshop" at bounding box center [320, 174] width 495 height 16
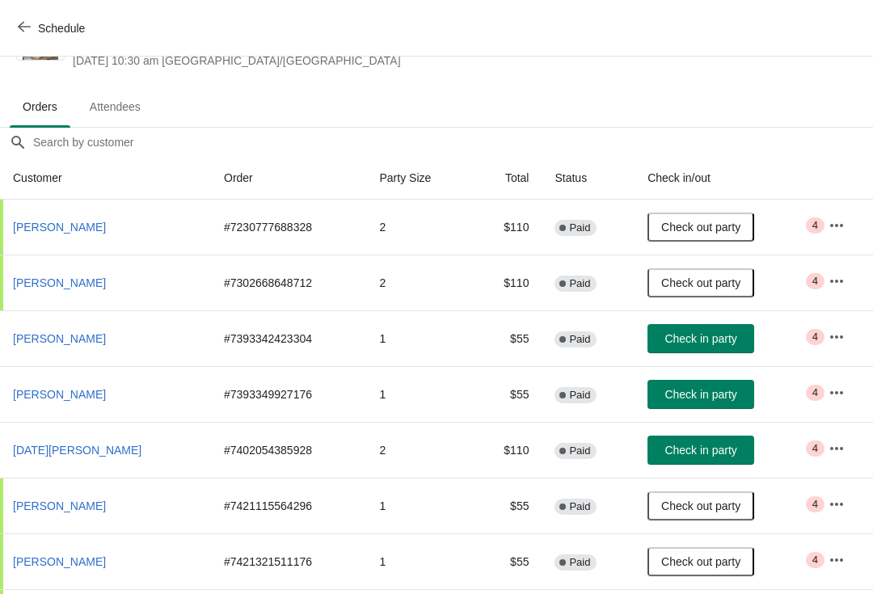
scroll to position [69, 0]
click at [119, 105] on span "Attendees" at bounding box center [115, 106] width 77 height 29
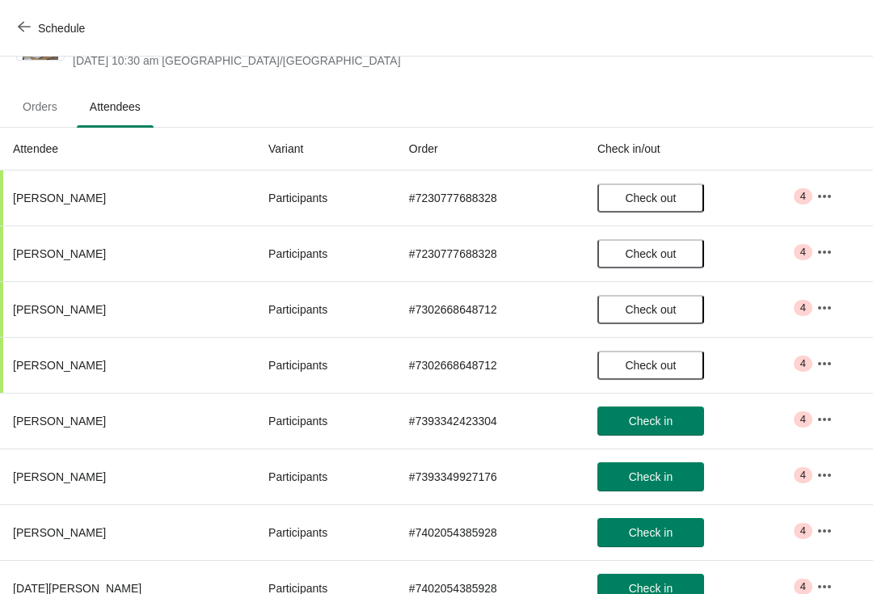
click at [652, 483] on span "Check in" at bounding box center [651, 476] width 44 height 13
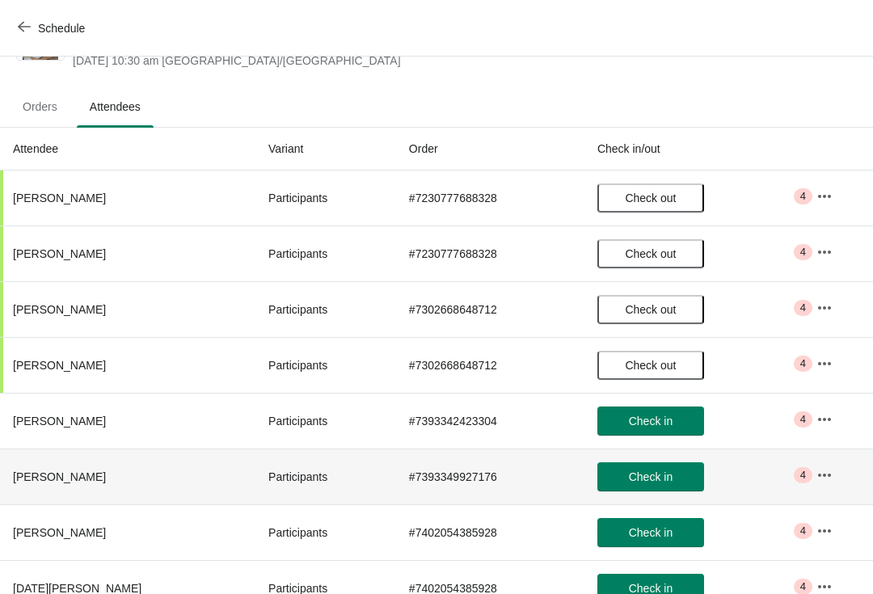
click at [655, 418] on span "Check in" at bounding box center [651, 421] width 44 height 13
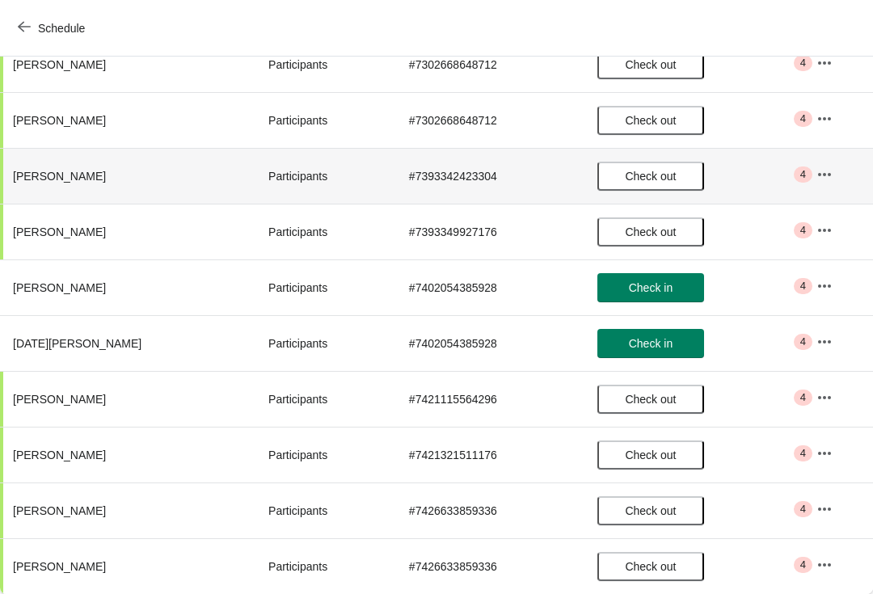
scroll to position [314, 0]
click at [655, 284] on span "Check in" at bounding box center [651, 287] width 44 height 13
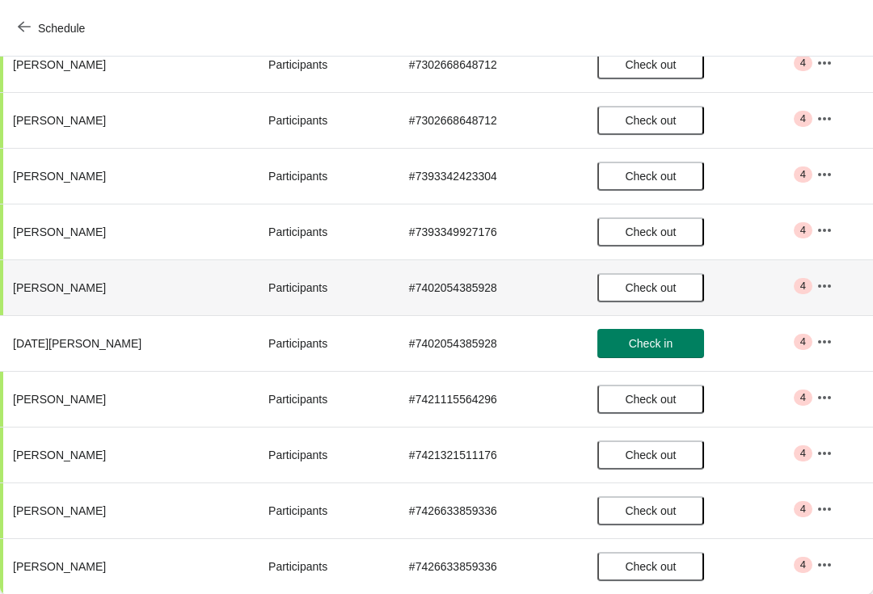
click at [655, 344] on span "Check in" at bounding box center [651, 343] width 44 height 13
